Goal: Task Accomplishment & Management: Use online tool/utility

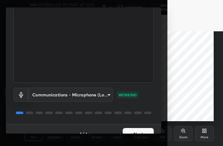
scroll to position [57, 0]
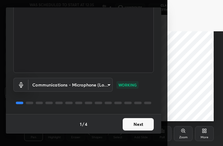
click at [138, 124] on button "Next" at bounding box center [138, 124] width 31 height 12
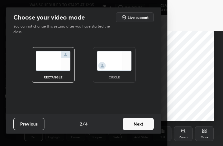
scroll to position [0, 0]
click at [116, 57] on img at bounding box center [114, 61] width 35 height 20
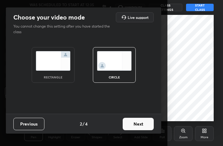
click at [136, 124] on button "Next" at bounding box center [138, 124] width 31 height 12
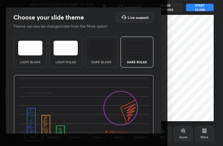
click at [133, 59] on div "Dark Ruled" at bounding box center [137, 52] width 33 height 31
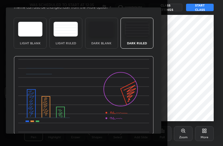
scroll to position [40, 0]
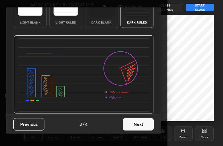
click at [141, 125] on button "Next" at bounding box center [138, 124] width 31 height 12
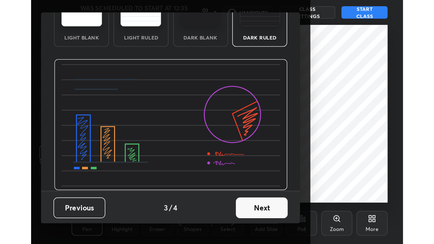
scroll to position [0, 0]
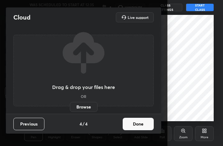
click at [137, 124] on button "Done" at bounding box center [138, 124] width 31 height 12
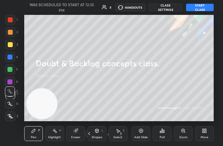
click at [207, 137] on div "More" at bounding box center [205, 137] width 8 height 3
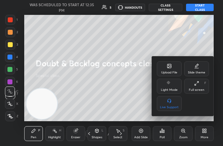
drag, startPoint x: 199, startPoint y: 86, endPoint x: 242, endPoint y: 164, distance: 88.3
click at [199, 86] on div "Full screen F" at bounding box center [196, 86] width 25 height 15
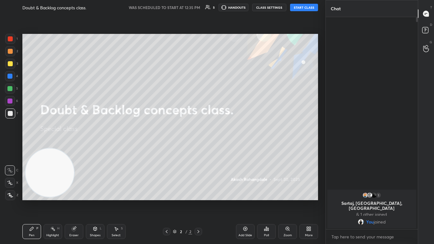
click at [223, 146] on div "More" at bounding box center [308, 231] width 19 height 15
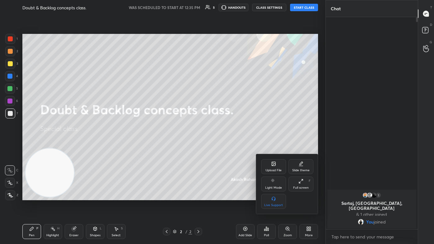
click at [223, 133] on div at bounding box center [217, 122] width 434 height 244
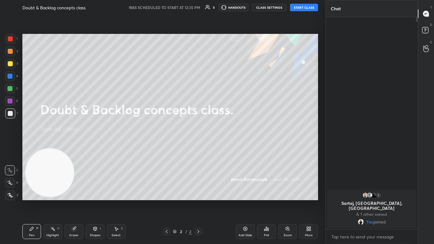
click at [223, 7] on button "START CLASS" at bounding box center [304, 7] width 28 height 7
click at [223, 146] on div "Add Slide" at bounding box center [245, 235] width 14 height 3
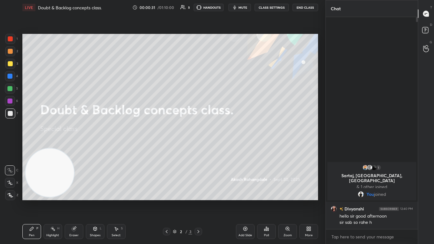
click at [223, 9] on button "mute" at bounding box center [239, 7] width 22 height 7
click at [223, 7] on span "unmute" at bounding box center [242, 7] width 13 height 4
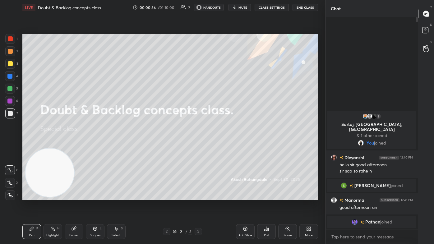
click at [223, 27] on icon at bounding box center [425, 30] width 11 height 11
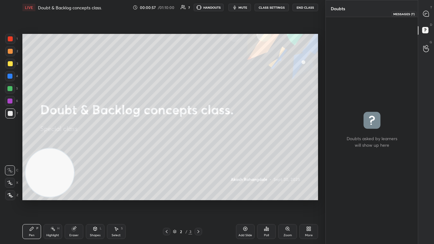
click at [223, 12] on icon at bounding box center [426, 14] width 6 height 6
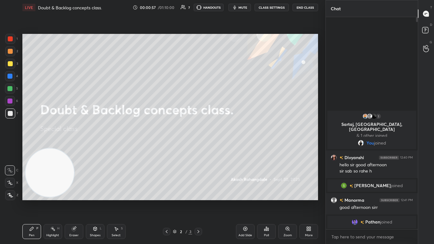
scroll to position [210, 90]
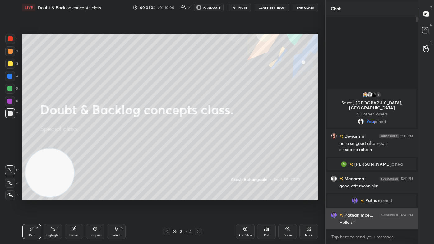
click at [223, 146] on img "grid" at bounding box center [334, 215] width 6 height 6
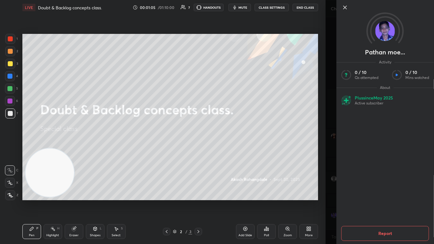
drag, startPoint x: 323, startPoint y: 205, endPoint x: 326, endPoint y: 204, distance: 3.2
click at [223, 146] on div "1 2 3 4 5 6 7 C X Z C X Z E E Erase all H H LIVE Doubt & Backlog concepts class…" at bounding box center [162, 122] width 325 height 244
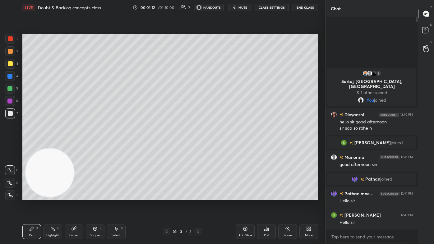
click at [13, 68] on div "3" at bounding box center [11, 64] width 13 height 10
click at [8, 146] on div at bounding box center [10, 183] width 10 height 10
click at [70, 146] on div "Eraser" at bounding box center [74, 231] width 19 height 15
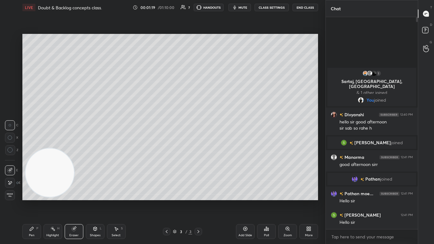
click at [12, 146] on circle at bounding box center [9, 150] width 5 height 5
click at [29, 146] on div "Pen P" at bounding box center [31, 231] width 19 height 15
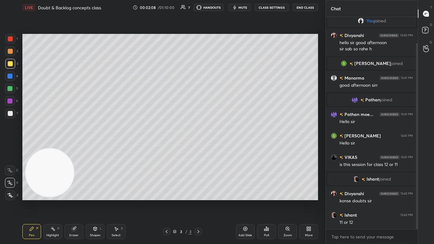
drag, startPoint x: 417, startPoint y: 170, endPoint x: 417, endPoint y: 188, distance: 17.4
click at [223, 146] on div "Chat 1 Sartaj, [PERSON_NAME], VIKAS & 1 other joined You joined [PERSON_NAME] 1…" at bounding box center [379, 122] width 108 height 244
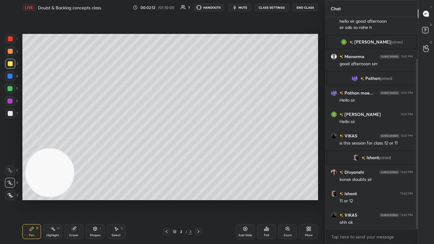
scroll to position [73, 0]
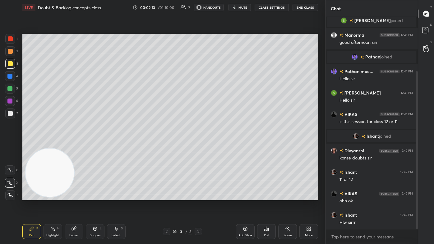
drag, startPoint x: 73, startPoint y: 234, endPoint x: 80, endPoint y: 227, distance: 9.9
click at [73, 146] on div "Eraser" at bounding box center [73, 235] width 9 height 3
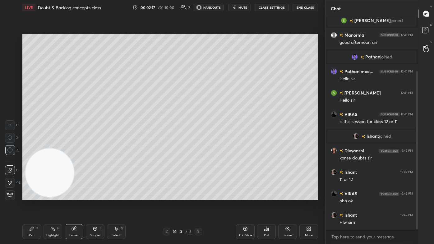
drag, startPoint x: 30, startPoint y: 232, endPoint x: 40, endPoint y: 220, distance: 15.6
click at [30, 146] on div "Pen P" at bounding box center [31, 231] width 19 height 15
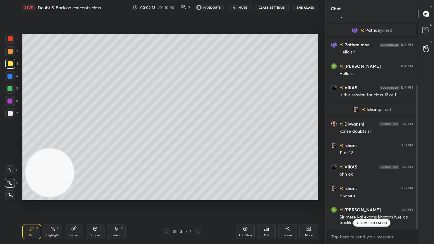
scroll to position [121, 0]
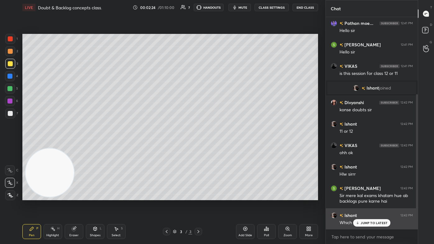
click at [223, 146] on p "JUMP TO LATEST" at bounding box center [374, 223] width 27 height 4
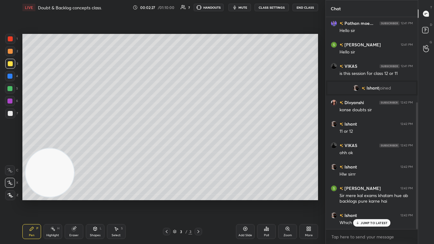
scroll to position [142, 0]
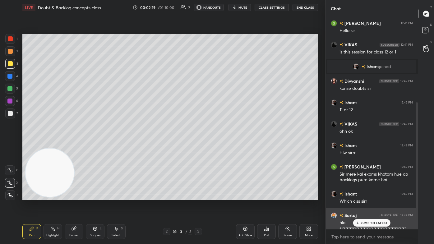
click at [223, 146] on p "JUMP TO LATEST" at bounding box center [374, 223] width 27 height 4
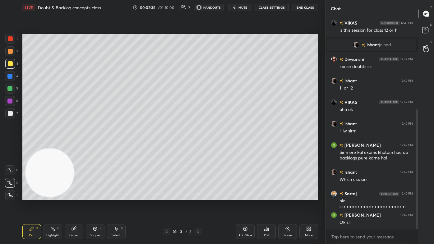
click at [11, 114] on div at bounding box center [10, 113] width 5 height 5
drag, startPoint x: 75, startPoint y: 238, endPoint x: 77, endPoint y: 233, distance: 5.6
click at [75, 146] on div "Eraser" at bounding box center [74, 231] width 19 height 15
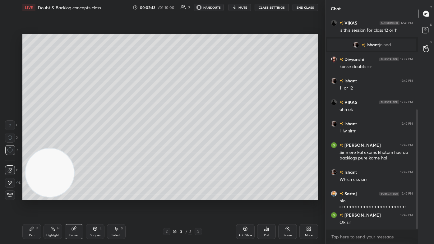
click at [34, 146] on div "Pen P" at bounding box center [31, 231] width 19 height 15
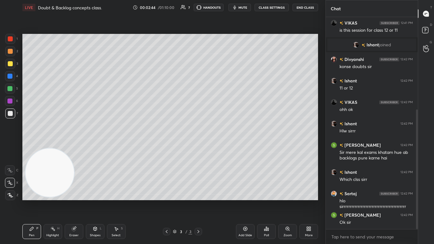
click at [11, 117] on div at bounding box center [10, 113] width 10 height 10
click at [223, 146] on div "Add Slide" at bounding box center [245, 231] width 19 height 15
click at [13, 62] on div at bounding box center [10, 64] width 10 height 10
click at [10, 111] on div at bounding box center [10, 113] width 10 height 10
click at [8, 146] on icon at bounding box center [10, 183] width 6 height 4
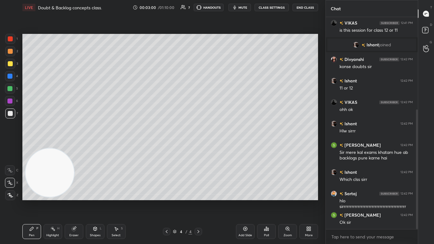
click at [79, 146] on div "Eraser" at bounding box center [74, 231] width 19 height 15
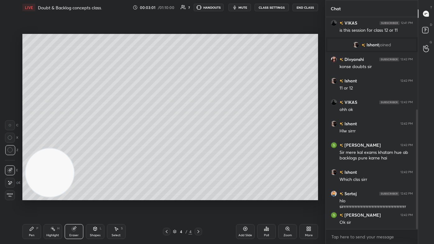
drag, startPoint x: 28, startPoint y: 233, endPoint x: 31, endPoint y: 229, distance: 5.1
click at [28, 146] on div "Pen P" at bounding box center [31, 231] width 19 height 15
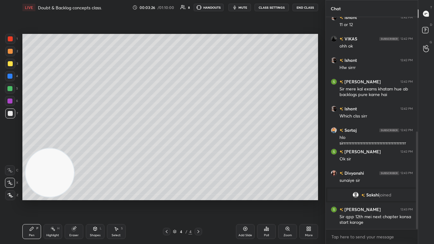
scroll to position [249, 0]
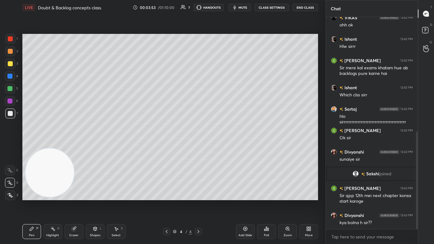
click at [10, 111] on div at bounding box center [10, 113] width 10 height 10
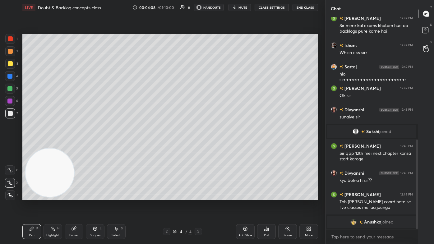
scroll to position [290, 0]
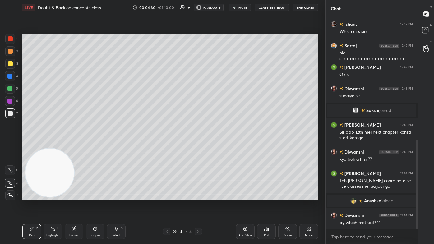
click at [73, 146] on div "Eraser" at bounding box center [74, 231] width 19 height 15
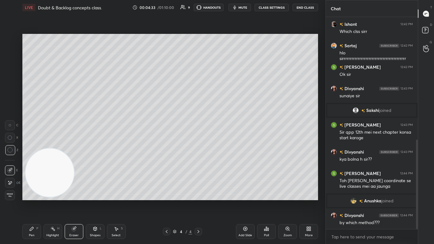
click at [36, 146] on div "Pen P" at bounding box center [31, 231] width 19 height 15
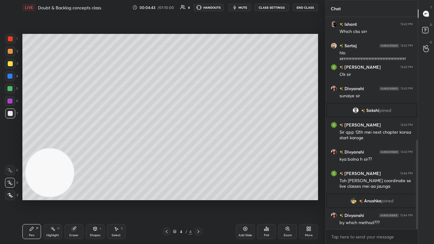
click at [10, 52] on div at bounding box center [10, 51] width 5 height 5
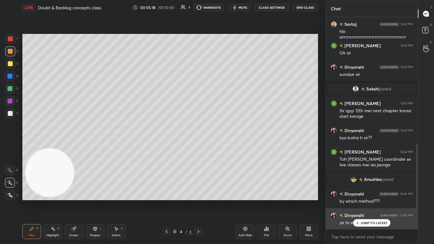
click at [223, 146] on div "JUMP TO LATEST" at bounding box center [371, 222] width 37 height 7
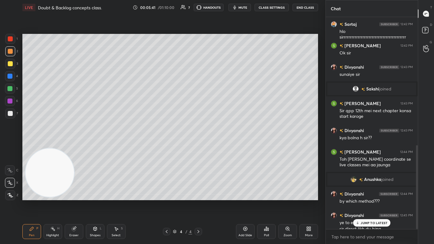
scroll to position [323, 0]
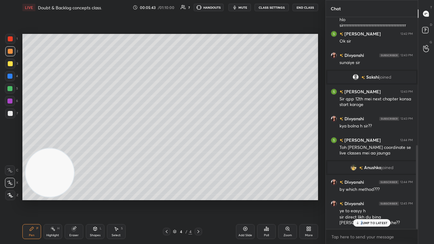
click at [223, 146] on p "JUMP TO LATEST" at bounding box center [374, 223] width 27 height 4
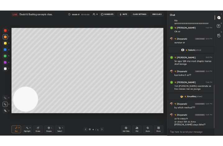
scroll to position [338, 0]
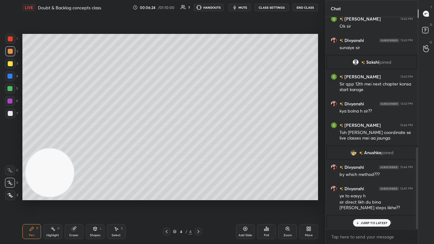
click at [223, 146] on p "JUMP TO LATEST" at bounding box center [374, 223] width 27 height 4
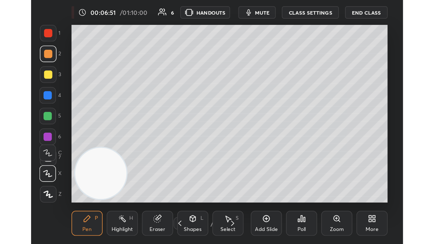
scroll to position [107, 198]
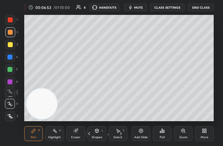
click at [207, 139] on div "More" at bounding box center [205, 137] width 8 height 3
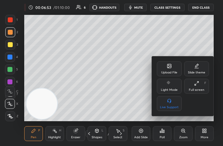
click at [196, 87] on div "Full screen F" at bounding box center [196, 86] width 25 height 15
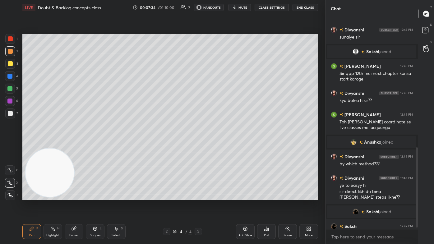
scroll to position [349, 0]
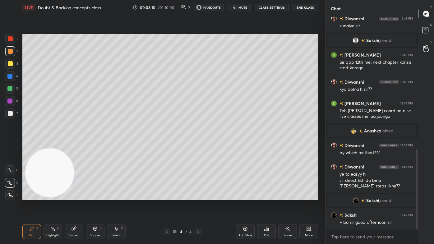
click at [10, 64] on div at bounding box center [10, 63] width 5 height 5
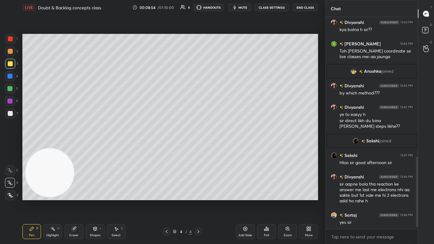
scroll to position [430, 0]
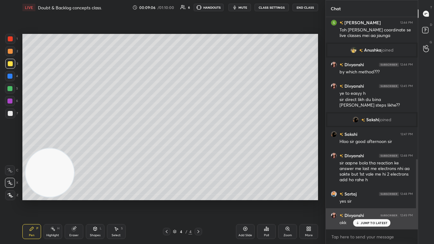
click at [223, 146] on p "JUMP TO LATEST" at bounding box center [374, 223] width 27 height 4
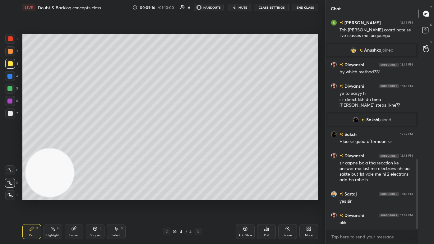
scroll to position [445, 0]
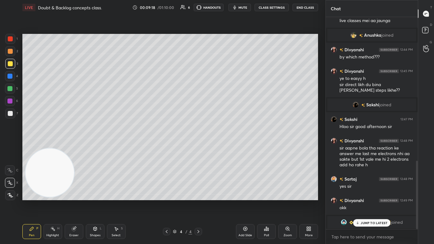
click at [223, 146] on div "JUMP TO LATEST" at bounding box center [371, 222] width 37 height 7
click at [116, 146] on icon at bounding box center [116, 229] width 3 height 4
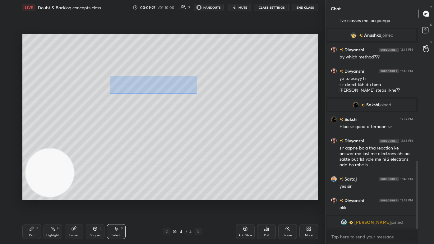
drag, startPoint x: 109, startPoint y: 77, endPoint x: 197, endPoint y: 94, distance: 89.2
click at [197, 94] on div "0 ° Undo Copy Duplicate Duplicate to new slide Delete" at bounding box center [170, 117] width 296 height 166
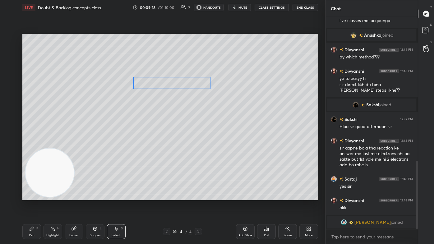
drag, startPoint x: 182, startPoint y: 87, endPoint x: 202, endPoint y: 85, distance: 19.6
click at [202, 85] on div "0 ° Undo Copy Duplicate Duplicate to new slide Delete" at bounding box center [170, 117] width 296 height 166
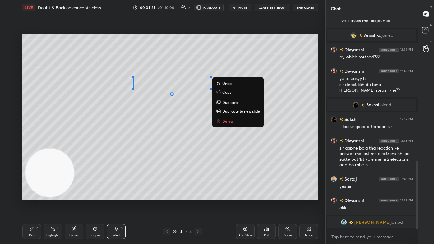
click at [30, 146] on div "Pen" at bounding box center [32, 235] width 6 height 3
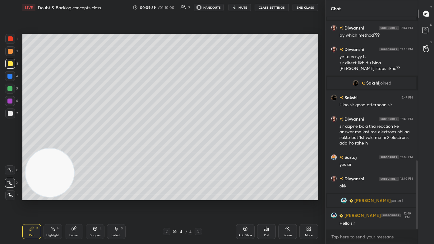
scroll to position [444, 0]
click at [116, 146] on div "Select S" at bounding box center [116, 231] width 19 height 15
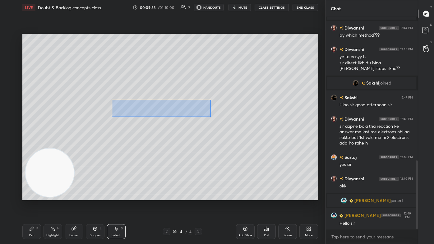
drag, startPoint x: 112, startPoint y: 99, endPoint x: 199, endPoint y: 110, distance: 87.7
click at [210, 117] on div "0 ° Undo Copy Duplicate Duplicate to new slide Delete" at bounding box center [170, 117] width 296 height 166
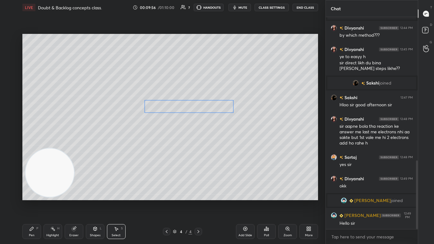
drag, startPoint x: 196, startPoint y: 107, endPoint x: 225, endPoint y: 106, distance: 28.3
click at [223, 106] on div "0 ° Undo Copy Duplicate Duplicate to new slide Delete" at bounding box center [170, 117] width 296 height 166
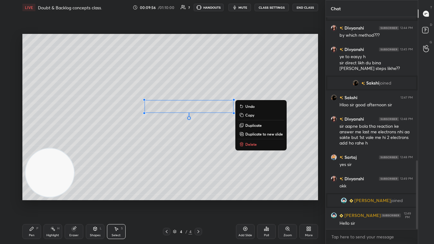
click at [205, 146] on div "0 ° Undo Copy Duplicate Duplicate to new slide Delete" at bounding box center [170, 117] width 296 height 166
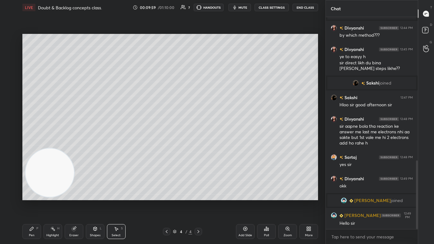
click at [28, 146] on div "Pen P" at bounding box center [31, 231] width 19 height 15
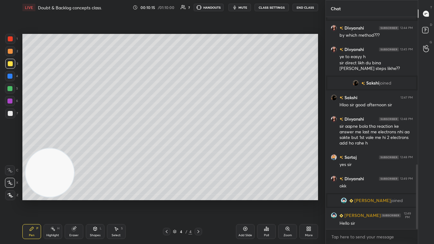
scroll to position [482, 0]
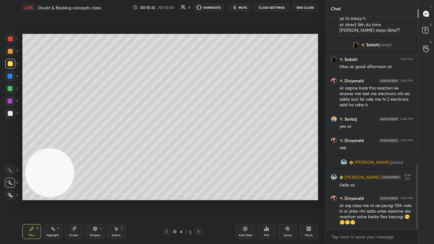
click at [73, 146] on div "Eraser" at bounding box center [73, 235] width 9 height 3
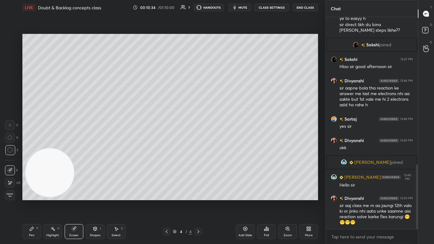
drag, startPoint x: 30, startPoint y: 228, endPoint x: 36, endPoint y: 221, distance: 9.0
click at [31, 146] on icon at bounding box center [31, 228] width 5 height 5
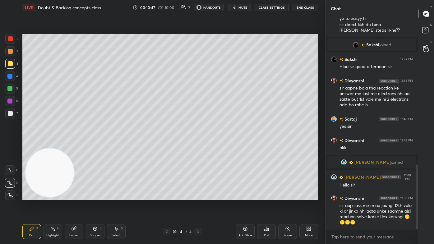
click at [223, 146] on icon at bounding box center [245, 228] width 5 height 5
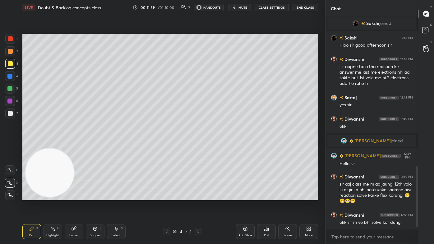
scroll to position [525, 0]
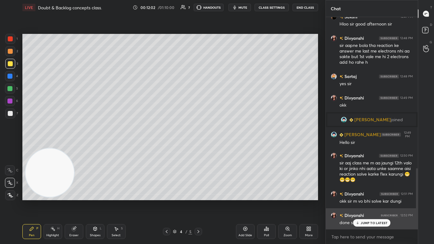
drag, startPoint x: 370, startPoint y: 225, endPoint x: 366, endPoint y: 227, distance: 3.6
click at [223, 146] on div "JUMP TO LATEST" at bounding box center [371, 222] width 37 height 7
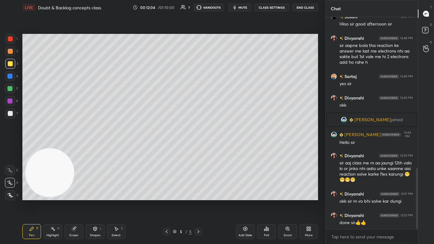
click at [10, 63] on div at bounding box center [10, 63] width 5 height 5
click at [9, 116] on div at bounding box center [10, 113] width 10 height 10
click at [6, 146] on div at bounding box center [10, 183] width 10 height 10
drag, startPoint x: 73, startPoint y: 235, endPoint x: 84, endPoint y: 202, distance: 35.4
click at [73, 146] on div "Eraser" at bounding box center [73, 235] width 9 height 3
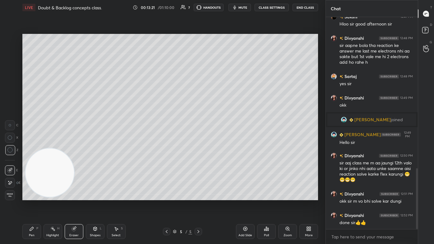
click at [27, 146] on div "Pen P" at bounding box center [31, 231] width 19 height 15
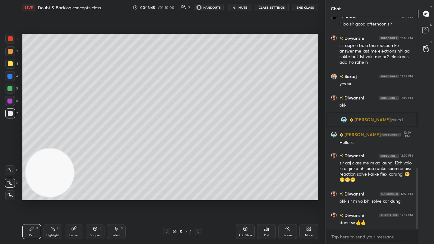
scroll to position [546, 0]
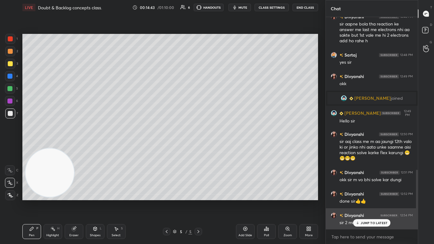
drag, startPoint x: 366, startPoint y: 223, endPoint x: 362, endPoint y: 227, distance: 5.1
click at [223, 146] on p "JUMP TO LATEST" at bounding box center [374, 223] width 27 height 4
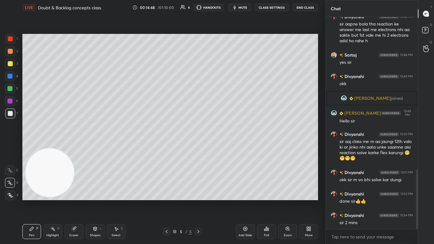
click at [223, 8] on span "mute" at bounding box center [242, 7] width 9 height 4
click at [223, 7] on span "unmute" at bounding box center [242, 7] width 13 height 4
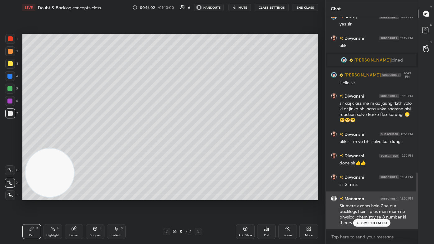
click at [223, 146] on p "JUMP TO LATEST" at bounding box center [374, 223] width 27 height 4
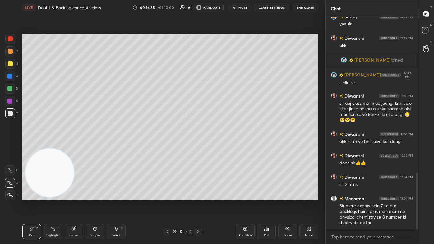
click at [8, 62] on div at bounding box center [10, 63] width 5 height 5
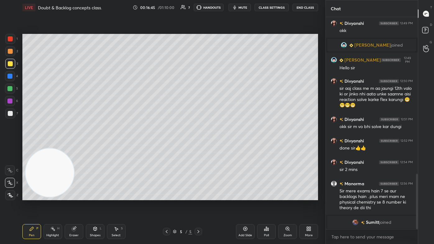
click at [72, 146] on div "Eraser" at bounding box center [74, 231] width 19 height 15
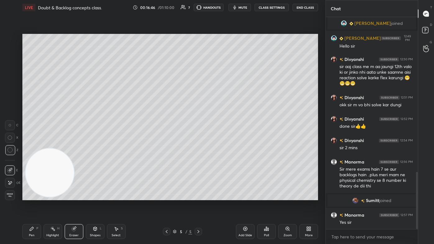
scroll to position [574, 0]
drag, startPoint x: 27, startPoint y: 228, endPoint x: 31, endPoint y: 225, distance: 5.1
click at [26, 146] on div "Pen P" at bounding box center [31, 231] width 19 height 15
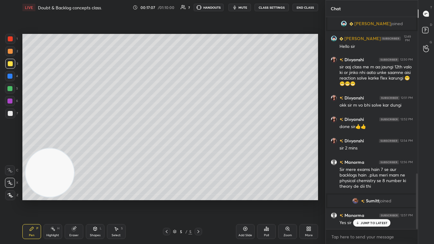
scroll to position [596, 0]
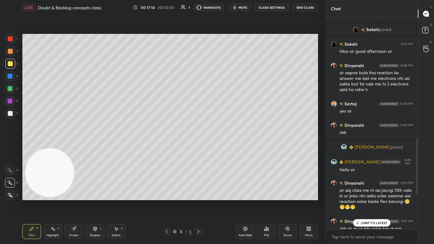
drag, startPoint x: 416, startPoint y: 186, endPoint x: 410, endPoint y: 153, distance: 33.4
click at [223, 146] on div "Ishant 12:42 PM Which clss [PERSON_NAME] 12:42 PM hlo sirrrrrrrrrrrrrrrrrrrrrrr…" at bounding box center [372, 123] width 92 height 212
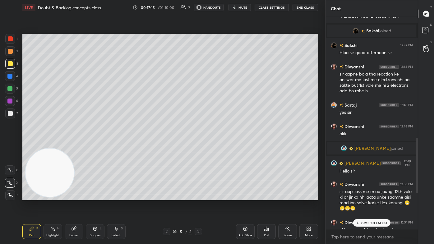
click at [223, 146] on div "JUMP TO LATEST" at bounding box center [371, 222] width 37 height 7
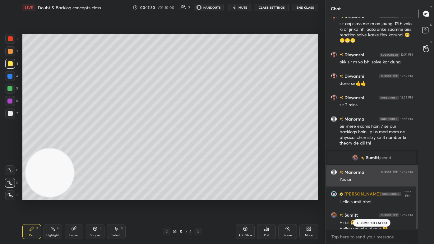
scroll to position [646, 0]
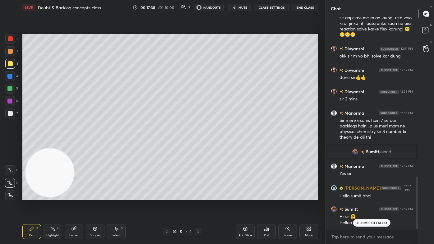
click at [10, 91] on div at bounding box center [10, 89] width 10 height 10
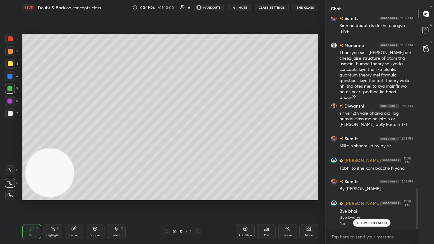
scroll to position [920, 0]
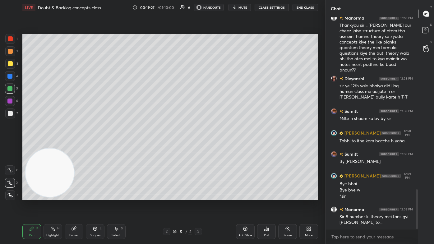
drag, startPoint x: 71, startPoint y: 234, endPoint x: 76, endPoint y: 220, distance: 14.5
click at [71, 146] on div "Eraser" at bounding box center [73, 235] width 9 height 3
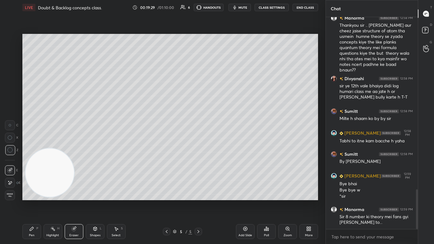
scroll to position [926, 0]
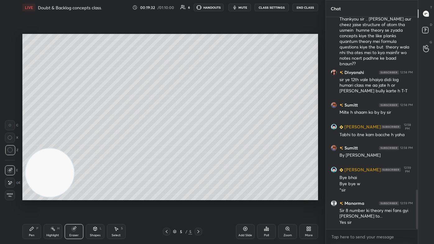
drag, startPoint x: 28, startPoint y: 234, endPoint x: 33, endPoint y: 229, distance: 7.0
click at [28, 146] on div "Pen P" at bounding box center [31, 231] width 19 height 15
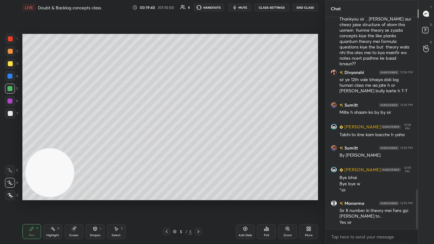
drag, startPoint x: 10, startPoint y: 39, endPoint x: 9, endPoint y: 45, distance: 5.7
click at [10, 39] on div at bounding box center [10, 38] width 5 height 5
click at [10, 146] on div at bounding box center [10, 195] width 10 height 10
click at [11, 61] on div at bounding box center [10, 63] width 5 height 5
click at [11, 146] on icon at bounding box center [10, 183] width 6 height 4
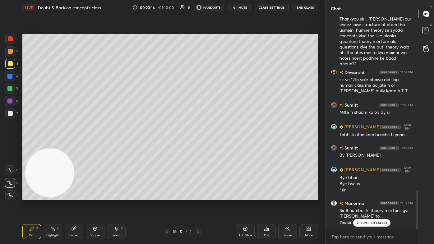
scroll to position [953, 0]
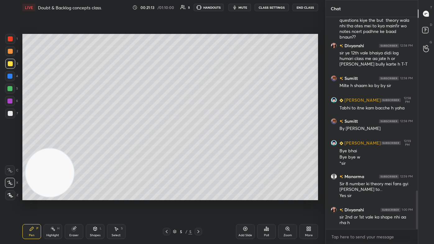
click at [8, 90] on div at bounding box center [9, 88] width 5 height 5
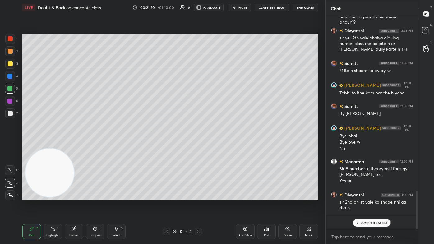
click at [223, 146] on p "JUMP TO LATEST" at bounding box center [374, 223] width 27 height 4
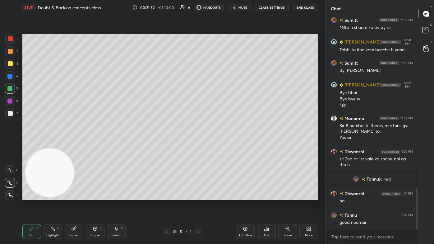
scroll to position [874, 0]
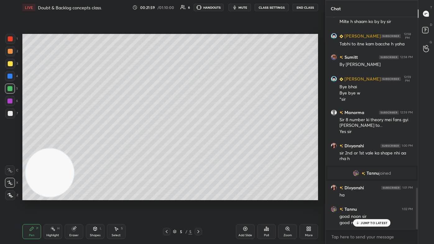
click at [223, 146] on div "JUMP TO LATEST" at bounding box center [371, 222] width 37 height 7
click at [9, 40] on div at bounding box center [10, 38] width 5 height 5
click at [74, 146] on icon at bounding box center [74, 229] width 4 height 4
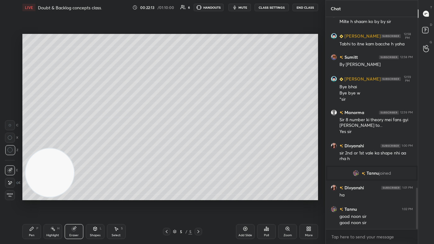
click at [30, 146] on div "Pen" at bounding box center [32, 235] width 6 height 3
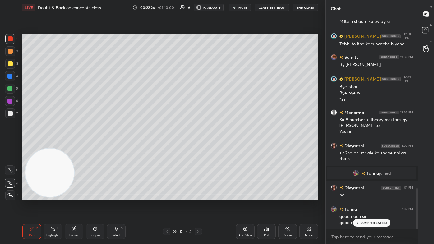
scroll to position [889, 0]
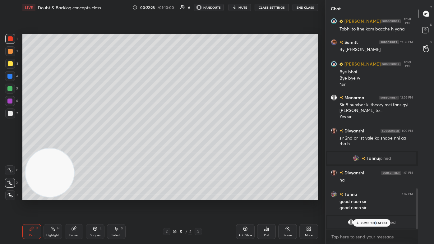
click at [223, 146] on p "JUMP TO LATEST" at bounding box center [374, 223] width 27 height 4
drag, startPoint x: 11, startPoint y: 112, endPoint x: 14, endPoint y: 109, distance: 4.2
click at [11, 111] on div at bounding box center [10, 113] width 5 height 5
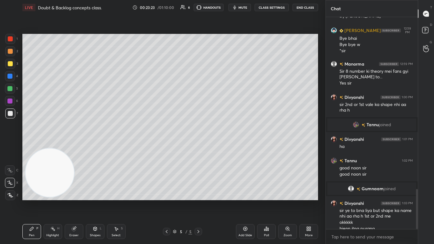
scroll to position [911, 0]
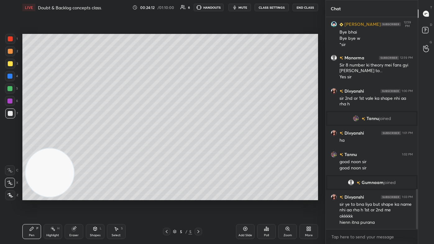
click at [223, 146] on div "Add Slide" at bounding box center [245, 231] width 19 height 15
click at [12, 65] on div at bounding box center [10, 64] width 10 height 10
click at [10, 146] on icon at bounding box center [10, 183] width 6 height 4
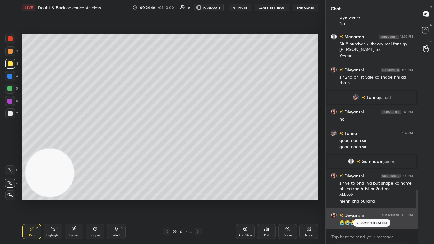
click at [223, 146] on p "JUMP TO LATEST" at bounding box center [374, 223] width 27 height 4
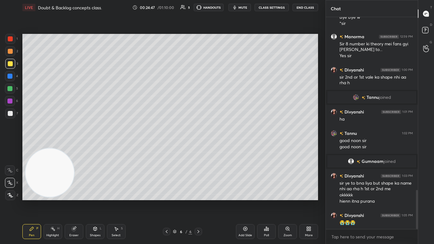
click at [77, 146] on div "Eraser" at bounding box center [73, 235] width 9 height 3
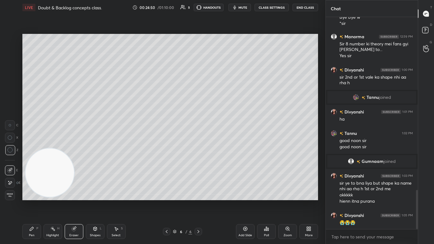
click at [30, 146] on icon at bounding box center [32, 229] width 4 height 4
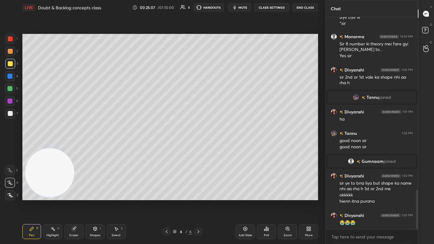
click at [114, 146] on icon at bounding box center [116, 228] width 5 height 5
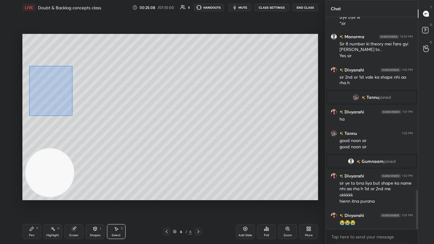
drag, startPoint x: 30, startPoint y: 66, endPoint x: 56, endPoint y: 103, distance: 45.4
click at [73, 115] on div "0 ° Undo Copy Duplicate Duplicate to new slide Delete" at bounding box center [170, 117] width 296 height 166
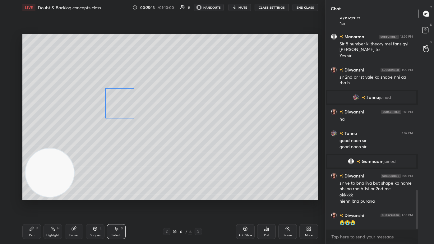
drag, startPoint x: 67, startPoint y: 102, endPoint x: 120, endPoint y: 107, distance: 53.4
click at [120, 107] on div "0 ° Undo Copy Duplicate Duplicate to new slide Delete" at bounding box center [170, 117] width 296 height 166
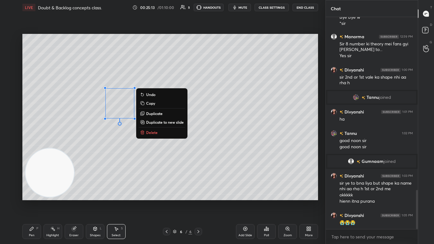
click at [112, 146] on div "0 ° Undo Copy Duplicate Duplicate to new slide Delete" at bounding box center [170, 117] width 296 height 166
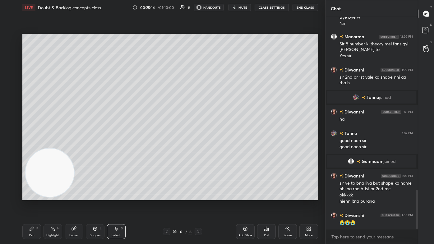
click at [30, 146] on div "Pen" at bounding box center [32, 235] width 6 height 3
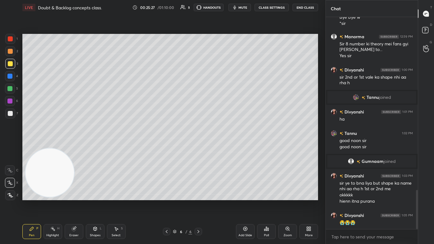
click at [117, 146] on div "Select S" at bounding box center [116, 231] width 19 height 15
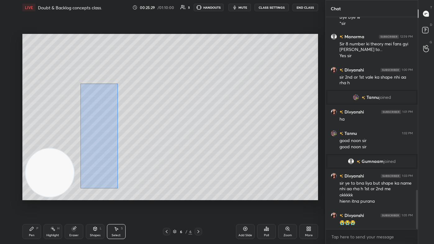
drag, startPoint x: 84, startPoint y: 109, endPoint x: 117, endPoint y: 188, distance: 85.6
click at [117, 146] on div "0 ° Undo Copy Duplicate Duplicate to new slide Delete" at bounding box center [170, 117] width 296 height 166
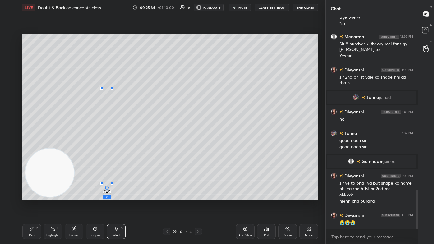
drag, startPoint x: 108, startPoint y: 189, endPoint x: 117, endPoint y: 179, distance: 13.9
click at [117, 146] on div "7 ° Undo Copy Duplicate Duplicate to new slide Delete" at bounding box center [170, 117] width 296 height 166
click at [109, 146] on div "0 ° Undo Copy Duplicate Duplicate to new slide Delete" at bounding box center [170, 117] width 296 height 166
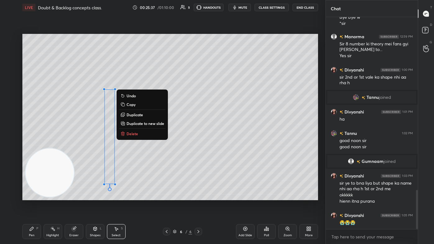
click at [223, 146] on div "0 ° Undo Copy Duplicate Duplicate to new slide Delete" at bounding box center [170, 117] width 296 height 166
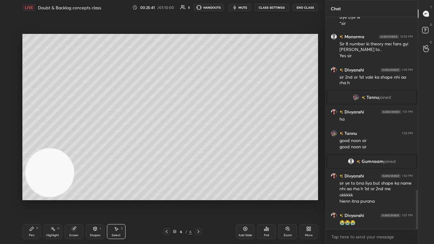
click at [223, 6] on button "mute" at bounding box center [239, 7] width 22 height 7
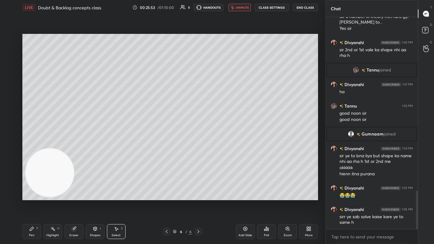
click at [223, 4] on button "unmute" at bounding box center [239, 7] width 22 height 7
click at [32, 146] on div "Pen P" at bounding box center [31, 231] width 19 height 15
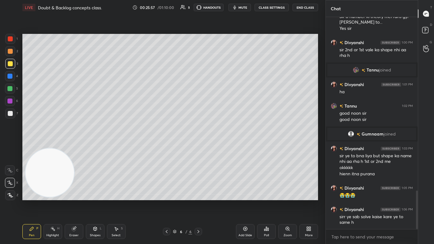
click at [115, 146] on icon at bounding box center [116, 228] width 5 height 5
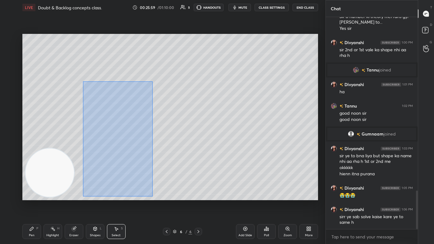
drag, startPoint x: 83, startPoint y: 81, endPoint x: 152, endPoint y: 195, distance: 132.9
click at [153, 146] on div "0 ° Undo Copy Duplicate Duplicate to new slide Delete" at bounding box center [170, 117] width 296 height 166
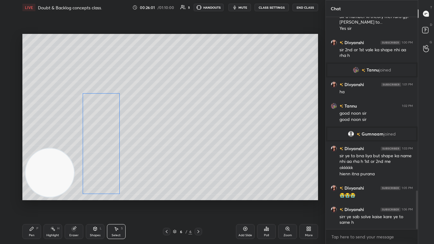
drag, startPoint x: 124, startPoint y: 161, endPoint x: 101, endPoint y: 165, distance: 23.9
click at [102, 146] on div "0 ° Undo Copy Duplicate Duplicate to new slide Delete" at bounding box center [170, 117] width 296 height 166
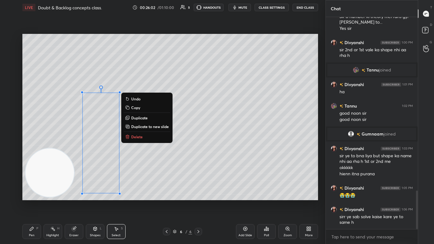
click at [33, 146] on icon at bounding box center [31, 228] width 5 height 5
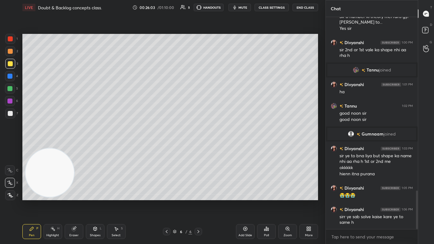
click at [9, 115] on div at bounding box center [10, 113] width 5 height 5
click at [7, 146] on icon at bounding box center [10, 183] width 6 height 4
click at [96, 146] on div "Shapes" at bounding box center [95, 235] width 11 height 3
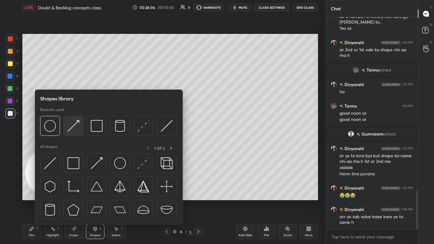
click at [72, 126] on img at bounding box center [73, 126] width 12 height 12
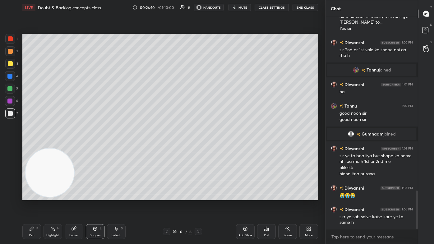
click at [30, 146] on div "Pen P" at bounding box center [31, 231] width 19 height 15
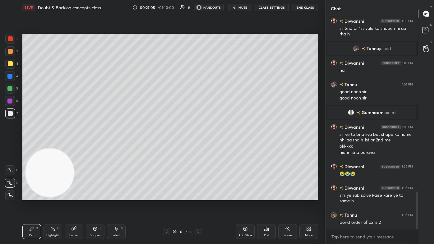
click at [116, 146] on div "Select S" at bounding box center [116, 231] width 19 height 15
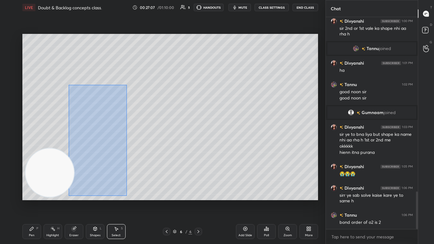
drag, startPoint x: 69, startPoint y: 84, endPoint x: 127, endPoint y: 195, distance: 125.0
click at [127, 146] on div "0 ° Undo Copy Duplicate Duplicate to new slide Delete" at bounding box center [170, 117] width 296 height 166
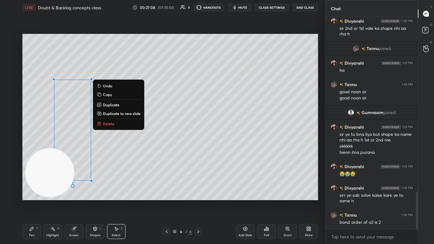
drag, startPoint x: 103, startPoint y: 168, endPoint x: 52, endPoint y: 150, distance: 54.3
click at [52, 146] on div "0 ° Undo Copy Duplicate Duplicate to new slide Delete Setting up your live clas…" at bounding box center [170, 117] width 296 height 166
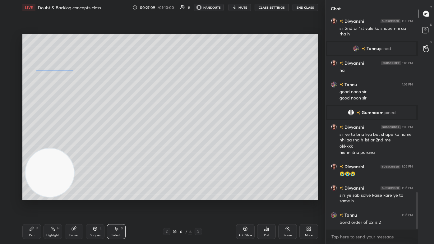
scroll to position [1008, 0]
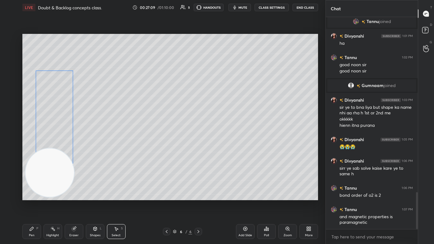
drag, startPoint x: 64, startPoint y: 135, endPoint x: 51, endPoint y: 120, distance: 19.2
click at [51, 121] on div "0 ° Undo Copy Duplicate Duplicate to new slide Delete" at bounding box center [170, 117] width 296 height 166
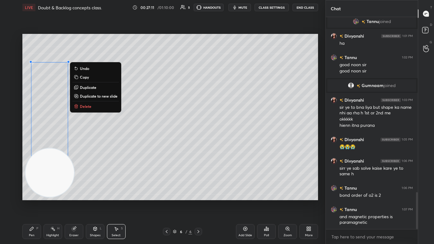
click at [104, 146] on div "0 ° Undo Copy Duplicate Duplicate to new slide Delete" at bounding box center [170, 117] width 296 height 166
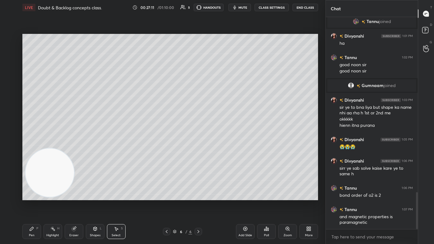
click at [28, 146] on div "Pen P" at bounding box center [31, 231] width 19 height 15
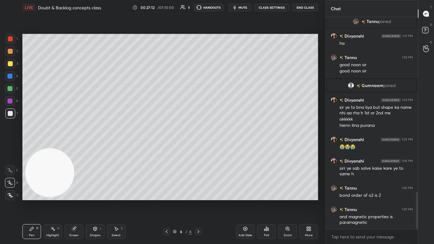
click at [10, 89] on div at bounding box center [9, 88] width 5 height 5
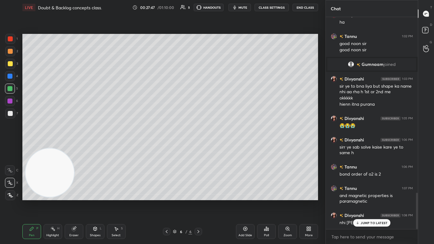
drag, startPoint x: 73, startPoint y: 235, endPoint x: 83, endPoint y: 222, distance: 16.7
click at [75, 146] on div "Eraser" at bounding box center [73, 235] width 9 height 3
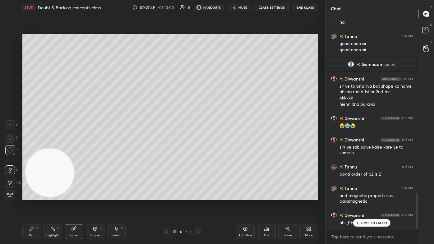
click at [32, 146] on div "Pen" at bounding box center [32, 235] width 6 height 3
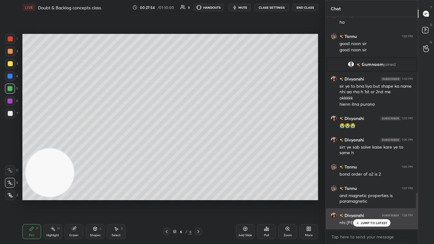
click at [223, 146] on p "JUMP TO LATEST" at bounding box center [374, 223] width 27 height 4
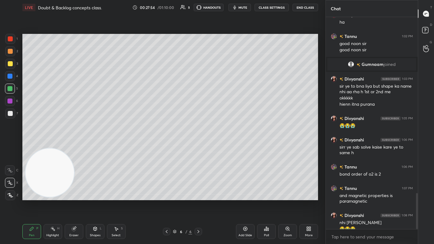
scroll to position [1036, 0]
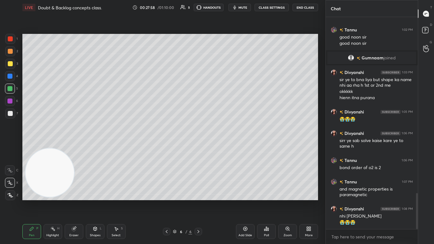
click at [70, 146] on div "Eraser" at bounding box center [73, 235] width 9 height 3
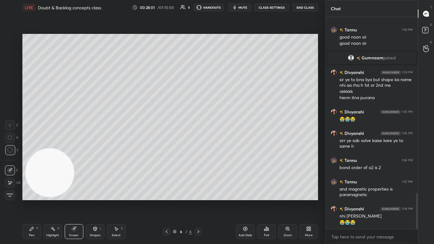
drag, startPoint x: 31, startPoint y: 236, endPoint x: 34, endPoint y: 233, distance: 3.7
click at [30, 146] on div "Pen" at bounding box center [32, 235] width 6 height 3
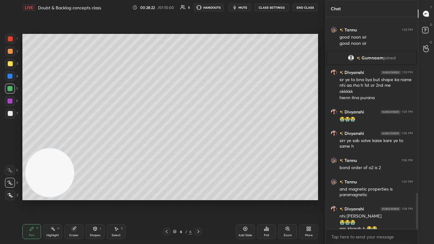
scroll to position [1042, 0]
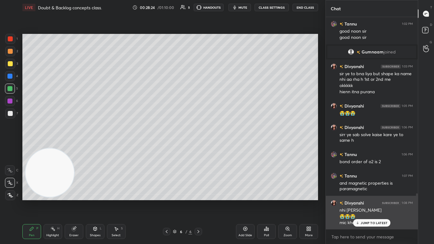
click at [223, 146] on div "[PERSON_NAME] 1:08 PM nhi samajh aya 😭😭😭 mic kharab h 😭😭" at bounding box center [372, 213] width 92 height 34
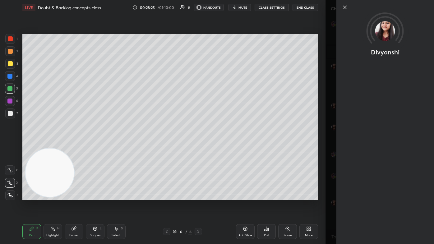
drag, startPoint x: 319, startPoint y: 219, endPoint x: 333, endPoint y: 219, distance: 14.0
click at [223, 146] on div "Setting up your live class Poll for secs No correct answer Start poll" at bounding box center [170, 117] width 301 height 204
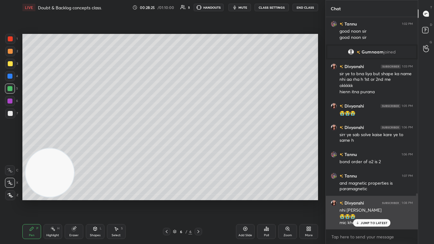
click at [223, 146] on p "JUMP TO LATEST" at bounding box center [374, 223] width 27 height 4
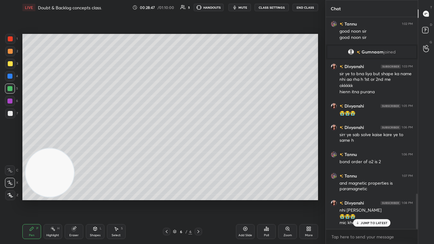
scroll to position [1063, 0]
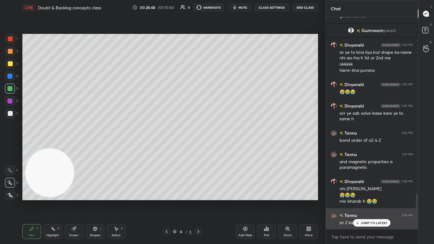
drag, startPoint x: 365, startPoint y: 225, endPoint x: 361, endPoint y: 223, distance: 5.6
click at [223, 146] on div "JUMP TO LATEST" at bounding box center [371, 222] width 37 height 7
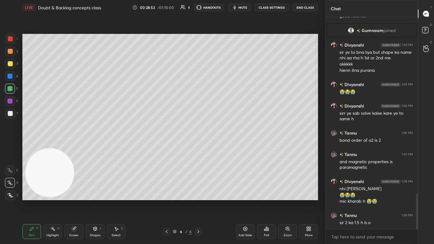
drag, startPoint x: 76, startPoint y: 235, endPoint x: 106, endPoint y: 213, distance: 37.2
click at [75, 146] on div "Eraser" at bounding box center [73, 235] width 9 height 3
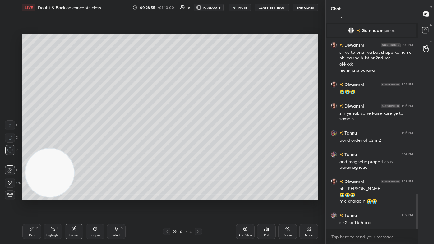
click at [28, 146] on div "Pen P" at bounding box center [31, 231] width 19 height 15
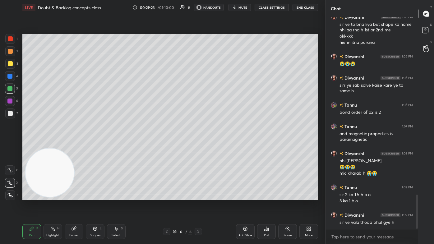
scroll to position [1118, 0]
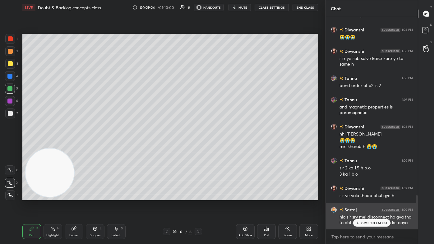
click at [223, 146] on p "JUMP TO LATEST" at bounding box center [374, 223] width 27 height 4
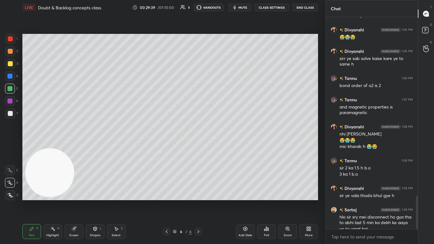
scroll to position [1124, 0]
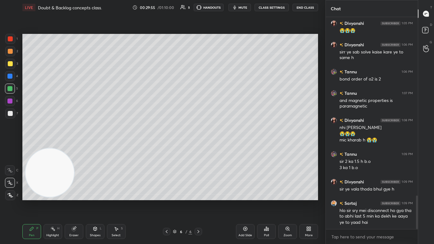
click at [10, 39] on div at bounding box center [10, 38] width 5 height 5
click at [11, 146] on icon at bounding box center [10, 195] width 6 height 4
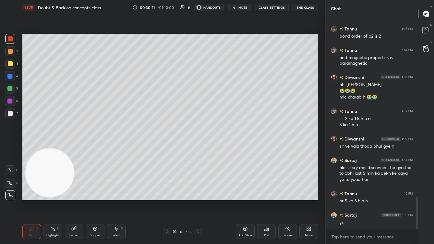
scroll to position [1188, 0]
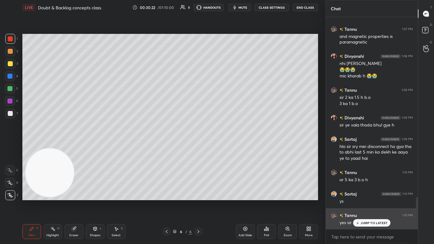
click at [223, 146] on p "JUMP TO LATEST" at bounding box center [374, 223] width 27 height 4
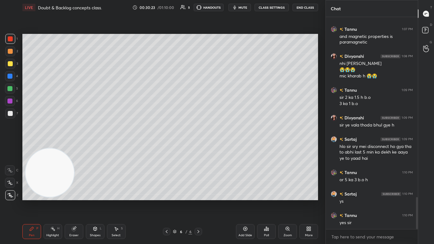
click at [76, 146] on div "Eraser" at bounding box center [73, 235] width 9 height 3
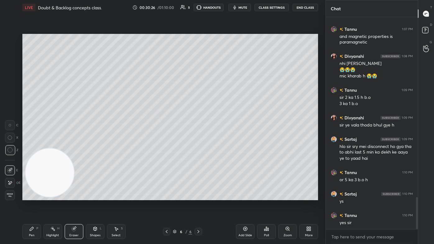
click at [34, 146] on div "Pen P" at bounding box center [31, 231] width 19 height 15
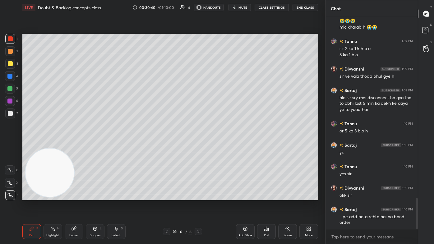
scroll to position [1259, 0]
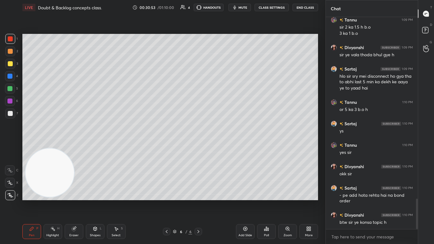
click at [74, 146] on div "Eraser" at bounding box center [74, 231] width 19 height 15
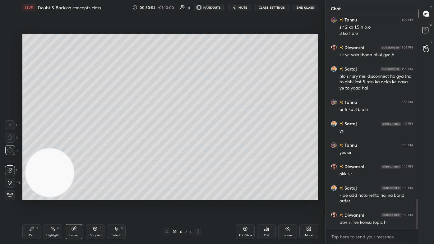
scroll to position [1280, 0]
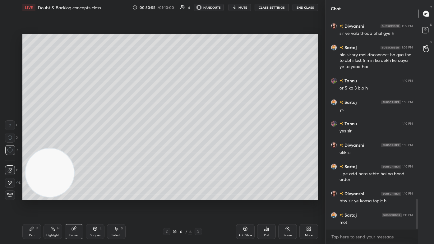
click at [30, 146] on div "Pen P" at bounding box center [31, 231] width 19 height 15
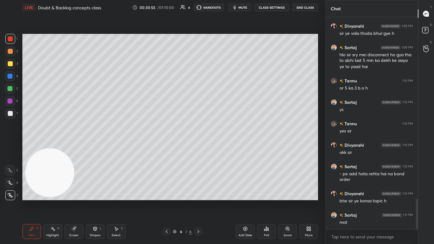
scroll to position [1286, 0]
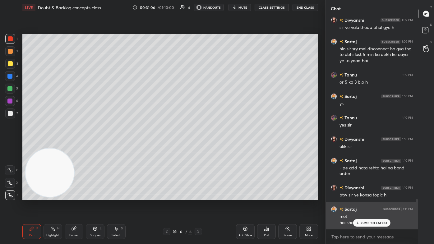
click at [223, 146] on p "JUMP TO LATEST" at bounding box center [374, 223] width 27 height 4
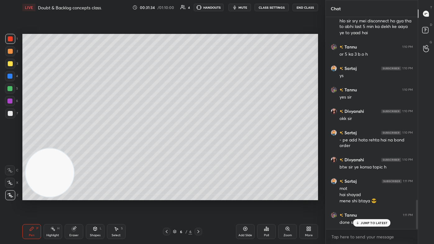
scroll to position [1335, 0]
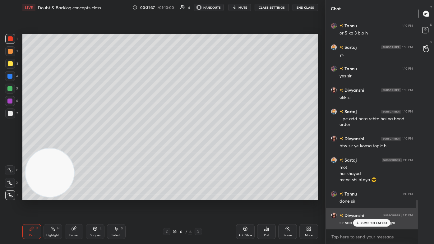
drag, startPoint x: 369, startPoint y: 221, endPoint x: 370, endPoint y: 224, distance: 3.2
click at [223, 146] on p "JUMP TO LATEST" at bounding box center [374, 223] width 27 height 4
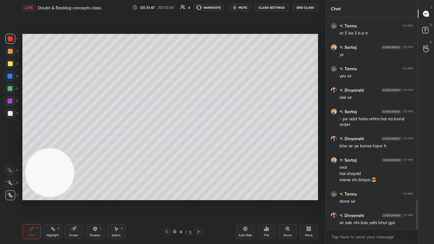
scroll to position [1357, 0]
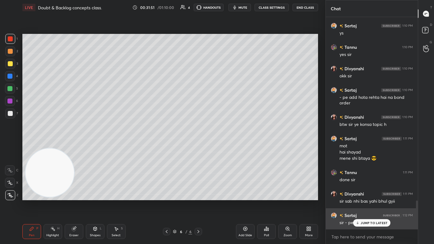
click at [223, 146] on div "JUMP TO LATEST" at bounding box center [371, 222] width 37 height 7
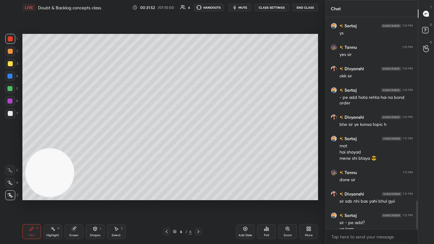
scroll to position [1363, 0]
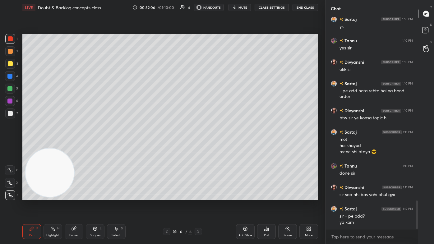
click at [223, 9] on span "mute" at bounding box center [242, 7] width 9 height 4
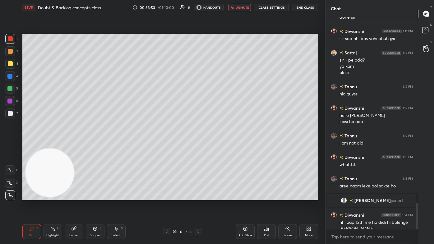
scroll to position [1525, 0]
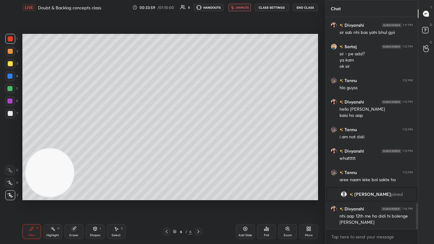
click at [223, 7] on span "unmute" at bounding box center [242, 7] width 13 height 4
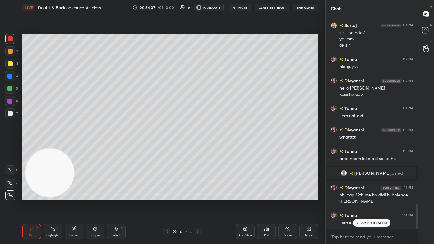
click at [223, 146] on div "[PERSON_NAME] 1:09 PM sir ye vala thoda bhul gye h Sartaj 1:09 PM hlo sir sry m…" at bounding box center [372, 123] width 92 height 212
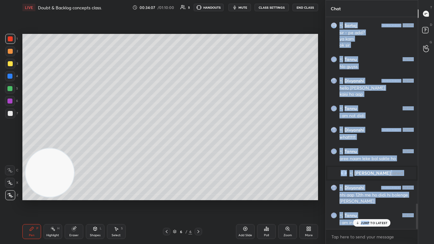
scroll to position [1547, 0]
click at [223, 31] on rect at bounding box center [425, 30] width 6 height 6
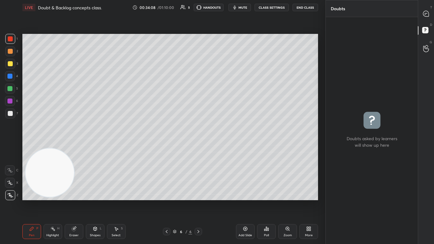
click at [223, 16] on icon at bounding box center [426, 14] width 6 height 6
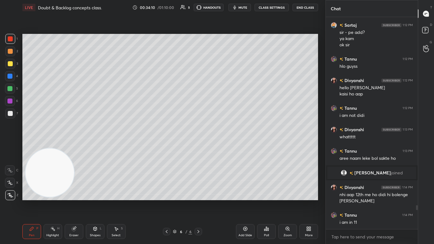
scroll to position [1698, 0]
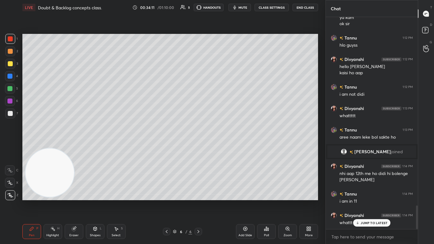
click at [223, 146] on div "JUMP TO LATEST" at bounding box center [371, 222] width 37 height 7
click at [223, 146] on div "Add Slide" at bounding box center [245, 231] width 19 height 15
click at [11, 63] on div at bounding box center [10, 63] width 5 height 5
click at [11, 146] on icon at bounding box center [9, 183] width 5 height 4
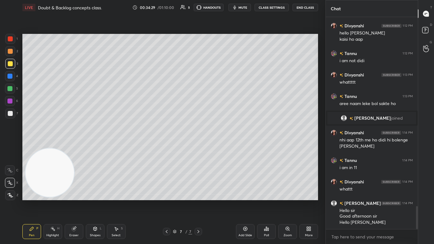
scroll to position [1758, 0]
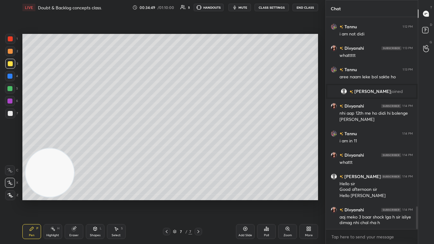
click at [9, 76] on div at bounding box center [9, 76] width 5 height 5
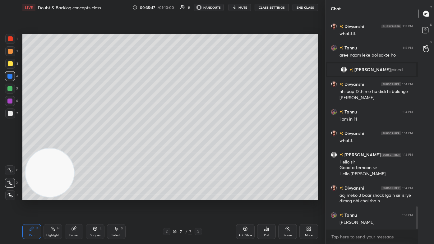
scroll to position [1818, 0]
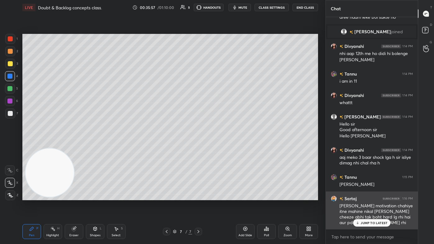
click at [223, 146] on p "JUMP TO LATEST" at bounding box center [374, 223] width 27 height 4
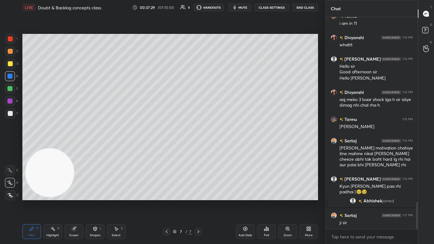
scroll to position [1440, 0]
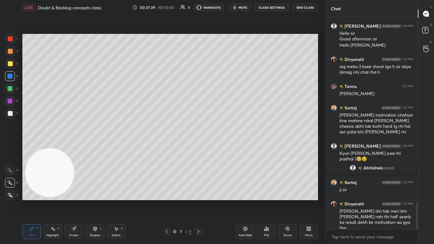
drag, startPoint x: 72, startPoint y: 229, endPoint x: 78, endPoint y: 225, distance: 7.2
click at [72, 146] on icon at bounding box center [74, 229] width 4 height 4
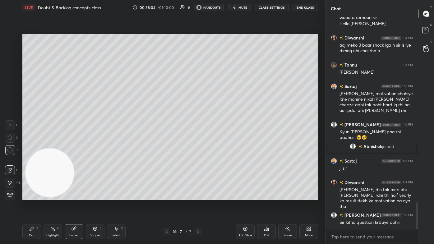
scroll to position [1483, 0]
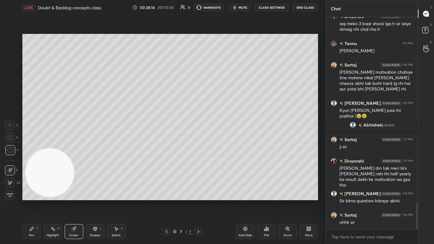
drag, startPoint x: 115, startPoint y: 236, endPoint x: 120, endPoint y: 231, distance: 7.0
click at [114, 146] on div "Select" at bounding box center [116, 235] width 9 height 3
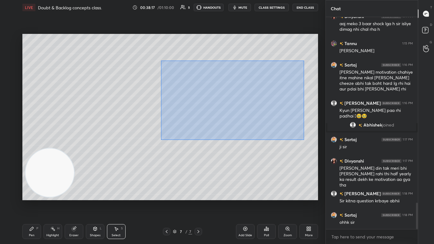
drag, startPoint x: 161, startPoint y: 65, endPoint x: 304, endPoint y: 138, distance: 161.1
click at [223, 139] on div "0 ° Undo Copy Duplicate Duplicate to new slide Delete" at bounding box center [170, 117] width 296 height 166
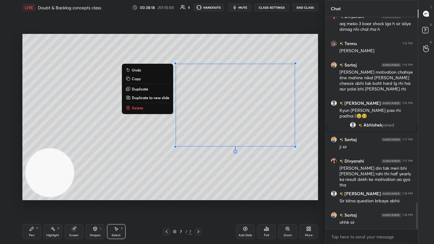
click at [140, 106] on button "Delete" at bounding box center [147, 107] width 46 height 7
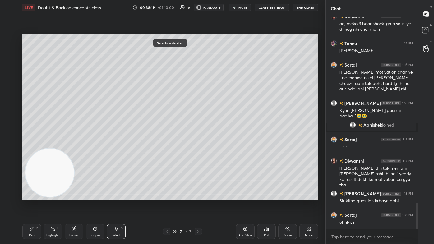
click at [34, 146] on div "Pen P" at bounding box center [31, 231] width 19 height 15
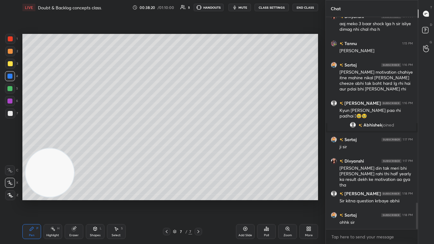
click at [8, 64] on div at bounding box center [10, 63] width 5 height 5
click at [9, 146] on icon at bounding box center [10, 183] width 6 height 4
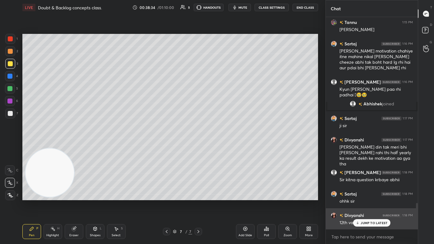
click at [223, 146] on div "JUMP TO LATEST" at bounding box center [371, 222] width 37 height 7
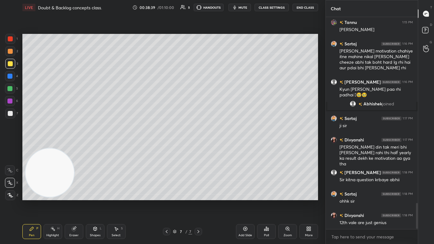
scroll to position [1526, 0]
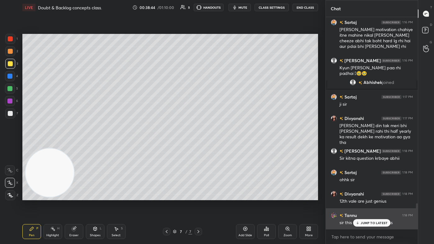
click at [223, 146] on p "JUMP TO LATEST" at bounding box center [374, 223] width 27 height 4
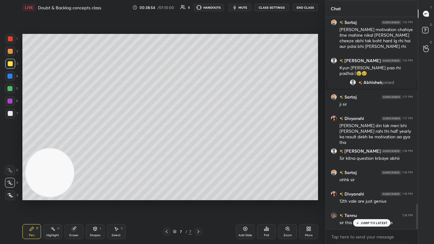
scroll to position [1547, 0]
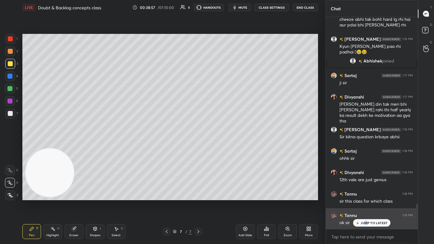
click at [223, 146] on div "JUMP TO LATEST" at bounding box center [371, 222] width 37 height 7
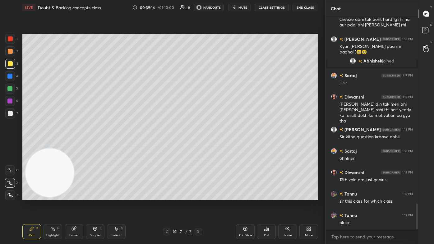
click at [223, 9] on span "mute" at bounding box center [242, 7] width 9 height 4
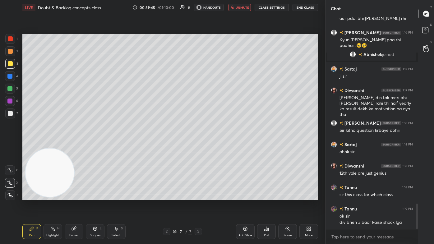
scroll to position [1580, 0]
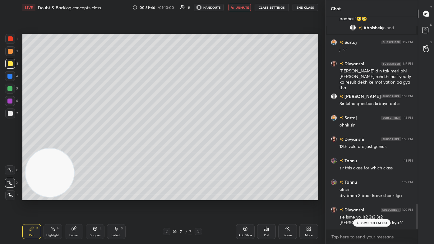
click at [223, 7] on span "unmute" at bounding box center [242, 7] width 13 height 4
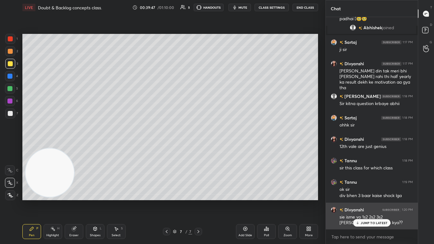
click at [223, 146] on div "JUMP TO LATEST" at bounding box center [371, 222] width 37 height 7
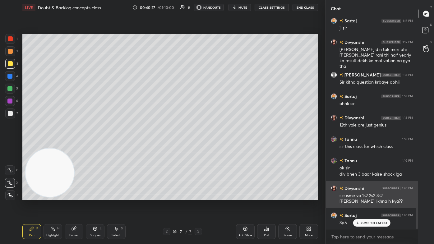
scroll to position [1608, 0]
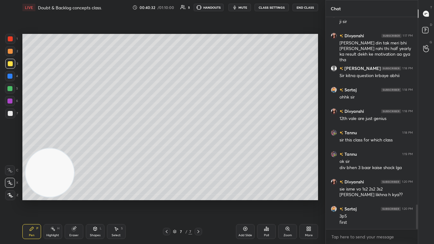
click at [8, 62] on div at bounding box center [10, 63] width 5 height 5
drag, startPoint x: 11, startPoint y: 116, endPoint x: 22, endPoint y: 99, distance: 20.5
click at [11, 116] on div at bounding box center [10, 113] width 10 height 10
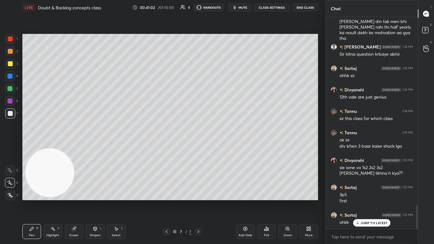
scroll to position [1651, 0]
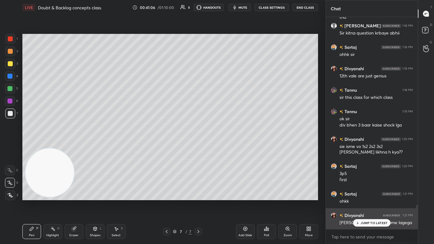
click at [223, 146] on div "JUMP TO LATEST" at bounding box center [371, 222] width 37 height 7
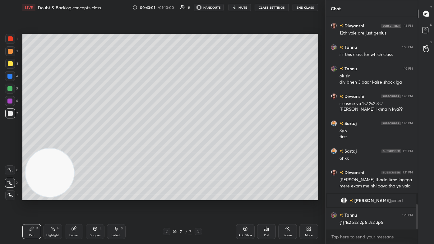
scroll to position [1601, 0]
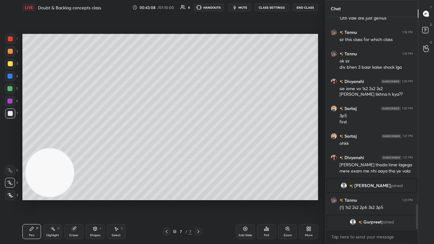
click at [78, 146] on div "Eraser" at bounding box center [74, 231] width 19 height 15
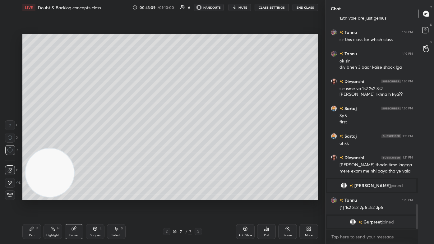
drag, startPoint x: 30, startPoint y: 237, endPoint x: 42, endPoint y: 226, distance: 16.6
click at [29, 146] on div "Pen" at bounding box center [32, 235] width 6 height 3
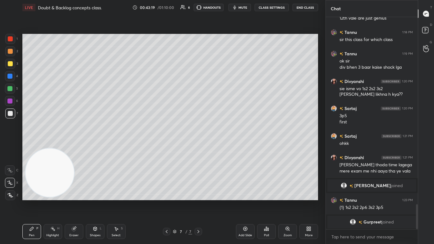
click at [75, 146] on icon at bounding box center [73, 228] width 5 height 5
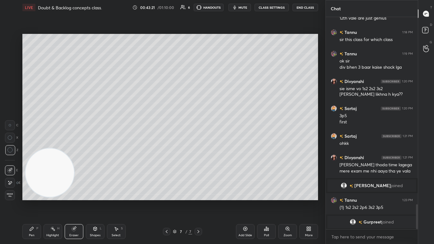
click at [36, 146] on div "Pen P" at bounding box center [31, 231] width 19 height 15
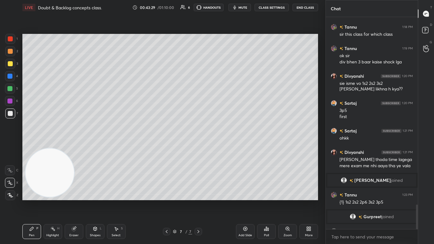
scroll to position [1617, 0]
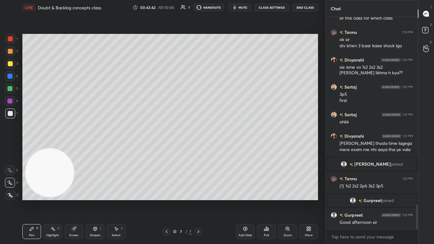
click at [10, 40] on div at bounding box center [10, 38] width 5 height 5
click at [72, 146] on div "Eraser" at bounding box center [73, 235] width 9 height 3
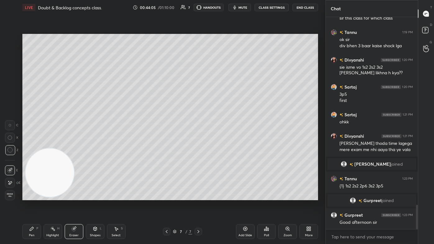
scroll to position [1638, 0]
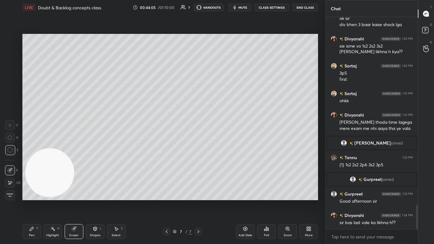
click at [30, 146] on div "Pen P" at bounding box center [31, 231] width 19 height 15
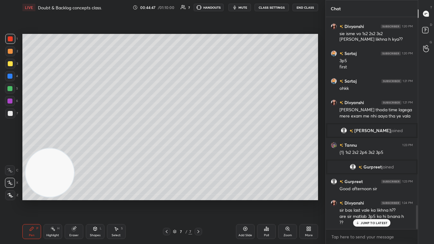
scroll to position [1672, 0]
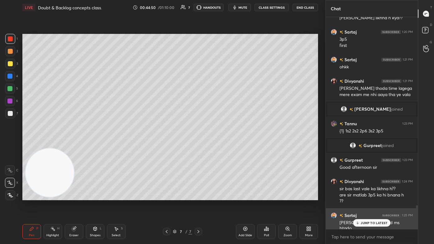
click at [223, 146] on div "JUMP TO LATEST" at bounding box center [371, 222] width 37 height 7
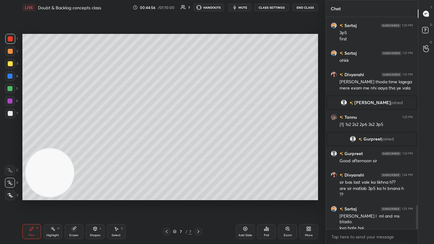
click at [114, 146] on icon at bounding box center [116, 228] width 5 height 5
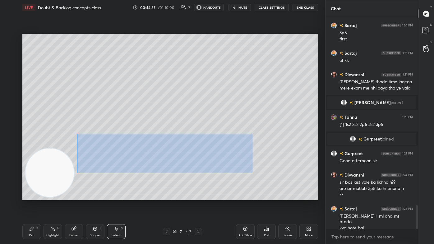
drag, startPoint x: 78, startPoint y: 144, endPoint x: 215, endPoint y: 163, distance: 138.7
click at [223, 146] on div "0 ° Undo Copy Duplicate Duplicate to new slide Delete" at bounding box center [170, 117] width 296 height 166
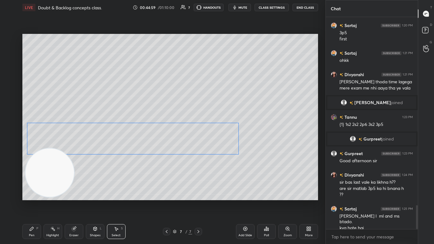
drag, startPoint x: 163, startPoint y: 144, endPoint x: 128, endPoint y: 136, distance: 36.0
click at [128, 136] on div "0 ° Undo Copy Duplicate Duplicate to new slide Delete" at bounding box center [170, 117] width 296 height 166
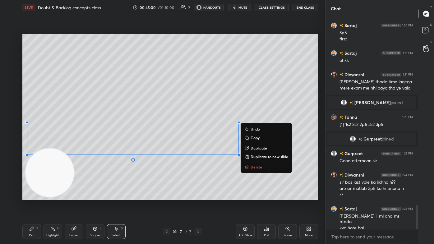
click at [135, 146] on div "0 ° Undo Copy Duplicate Duplicate to new slide Delete" at bounding box center [170, 117] width 296 height 166
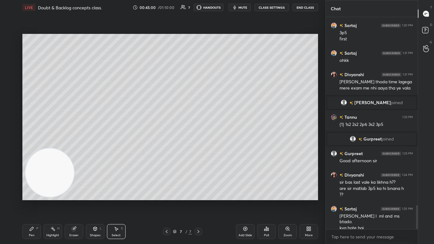
click at [31, 146] on div "Pen P" at bounding box center [31, 231] width 19 height 15
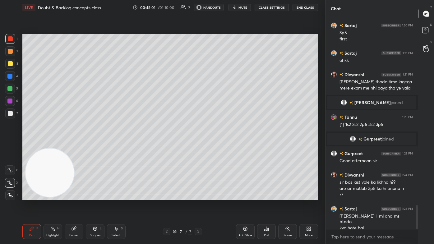
click at [11, 68] on div at bounding box center [10, 64] width 10 height 10
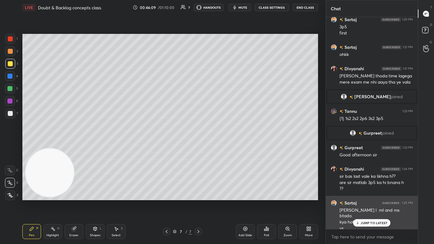
click at [223, 146] on p "JUMP TO LATEST" at bounding box center [374, 223] width 27 height 4
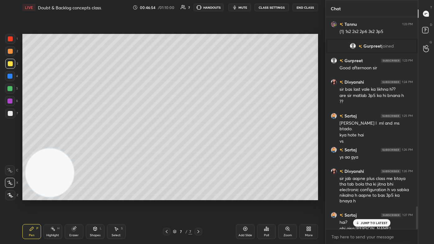
scroll to position [1778, 0]
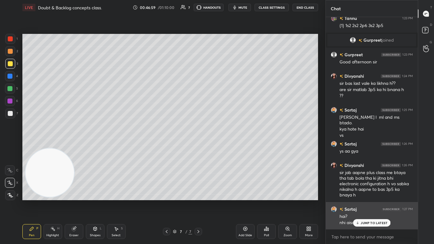
click at [223, 146] on div "JUMP TO LATEST" at bounding box center [371, 222] width 37 height 7
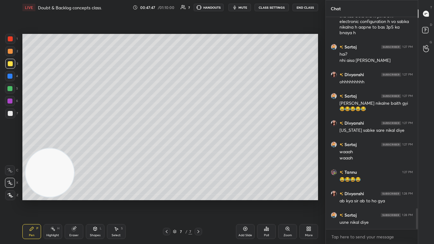
scroll to position [1946, 0]
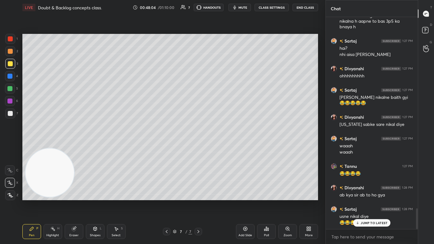
click at [223, 146] on p "JUMP TO LATEST" at bounding box center [374, 223] width 27 height 4
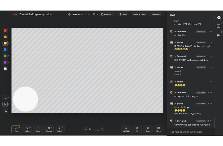
scroll to position [1995, 0]
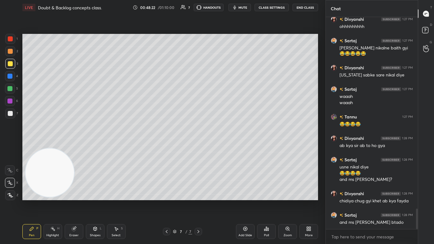
click at [77, 146] on div "Eraser" at bounding box center [74, 231] width 19 height 15
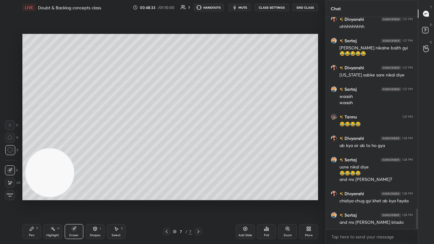
click at [34, 146] on div "Pen P" at bounding box center [31, 231] width 19 height 15
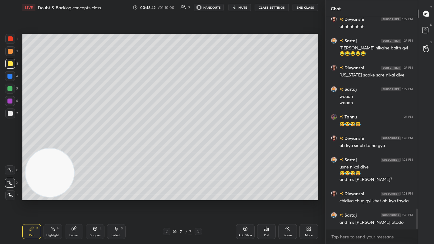
click at [78, 146] on div "Eraser" at bounding box center [73, 235] width 9 height 3
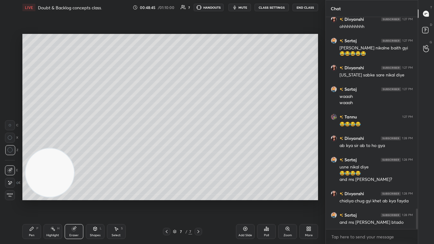
click at [30, 146] on div "Pen" at bounding box center [32, 235] width 6 height 3
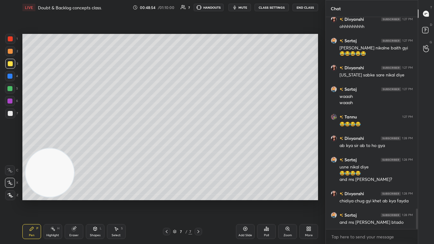
click at [11, 117] on div at bounding box center [10, 113] width 10 height 10
click at [223, 146] on div "More" at bounding box center [308, 231] width 19 height 15
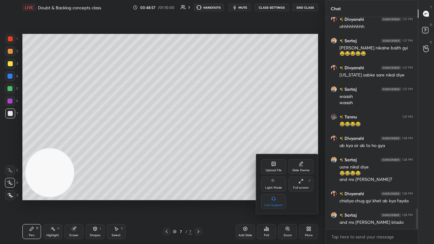
click at [223, 146] on div "Upload File" at bounding box center [273, 166] width 25 height 15
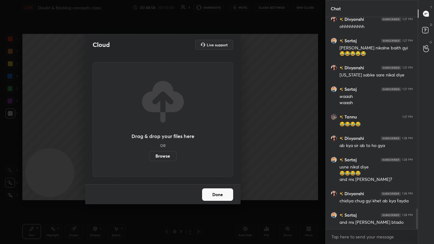
click at [161, 146] on label "Browse" at bounding box center [163, 156] width 28 height 10
click at [149, 146] on input "Browse" at bounding box center [149, 156] width 0 height 10
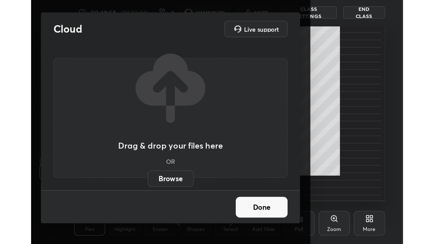
scroll to position [107, 198]
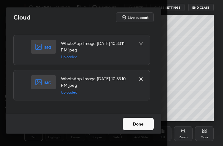
click at [142, 126] on button "Done" at bounding box center [138, 124] width 31 height 12
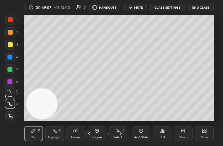
click at [206, 133] on div "More" at bounding box center [204, 133] width 19 height 15
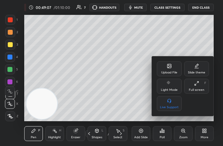
click at [196, 87] on div "Full screen F" at bounding box center [196, 86] width 25 height 15
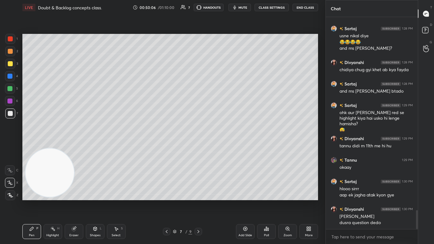
scroll to position [2148, 0]
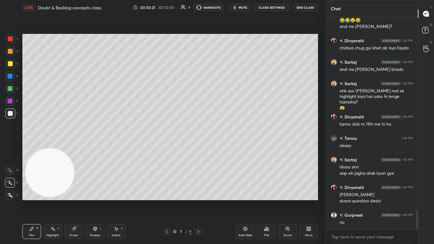
drag, startPoint x: 75, startPoint y: 233, endPoint x: 82, endPoint y: 218, distance: 17.1
click at [74, 146] on div "Eraser" at bounding box center [73, 235] width 9 height 3
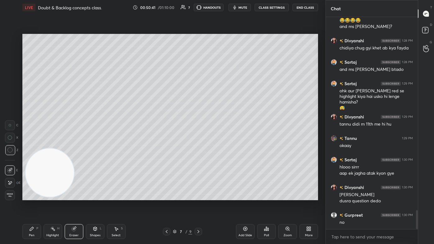
click at [25, 146] on div "Pen P" at bounding box center [31, 231] width 19 height 15
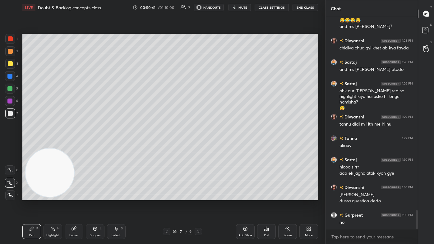
drag, startPoint x: 31, startPoint y: 235, endPoint x: 36, endPoint y: 230, distance: 7.0
click at [31, 146] on div "Pen" at bounding box center [32, 235] width 6 height 3
click at [10, 109] on div at bounding box center [10, 113] width 10 height 10
click at [7, 146] on div at bounding box center [10, 183] width 10 height 10
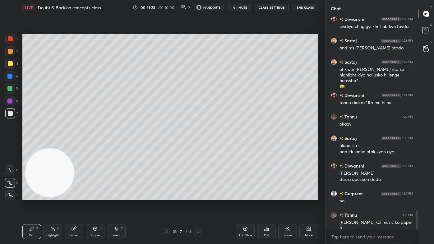
scroll to position [2197, 0]
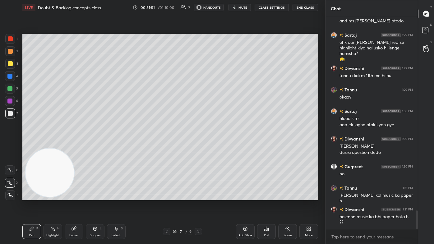
click at [8, 41] on div at bounding box center [10, 39] width 10 height 10
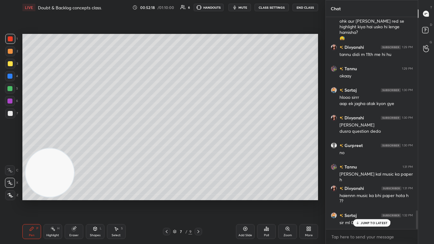
click at [74, 146] on div "Eraser" at bounding box center [73, 235] width 9 height 3
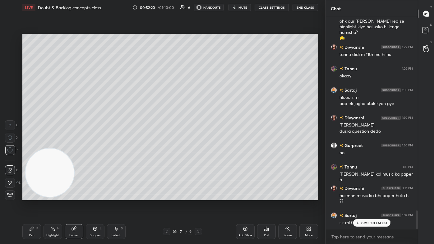
drag, startPoint x: 31, startPoint y: 233, endPoint x: 77, endPoint y: 213, distance: 50.1
click at [31, 146] on div "Pen" at bounding box center [32, 235] width 6 height 3
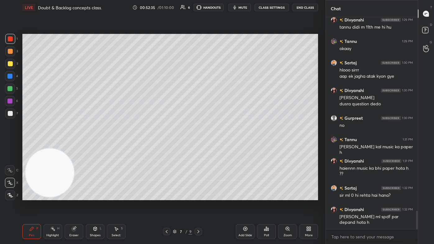
scroll to position [2267, 0]
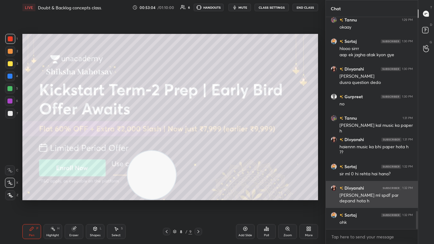
drag, startPoint x: 79, startPoint y: 178, endPoint x: 336, endPoint y: 193, distance: 258.1
click at [223, 146] on div "1 2 3 4 5 6 7 C X Z C X Z E E Erase all H H LIVE Doubt & Backlog concepts class…" at bounding box center [217, 122] width 434 height 244
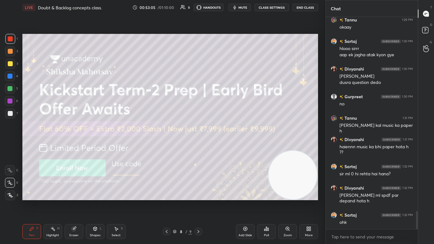
click at [11, 64] on div at bounding box center [10, 63] width 5 height 5
drag, startPoint x: 11, startPoint y: 183, endPoint x: 14, endPoint y: 188, distance: 5.6
click at [11, 146] on icon at bounding box center [10, 183] width 6 height 4
click at [11, 146] on icon at bounding box center [10, 195] width 5 height 4
click at [10, 146] on icon at bounding box center [10, 183] width 6 height 4
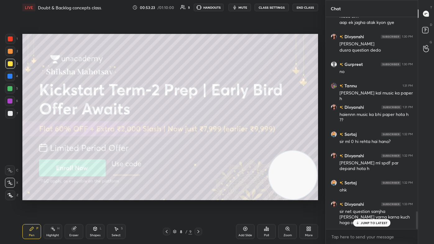
scroll to position [2320, 0]
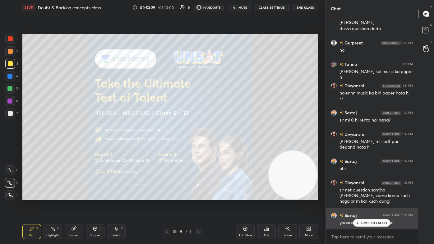
click at [223, 146] on p "JUMP TO LATEST" at bounding box center [374, 223] width 27 height 4
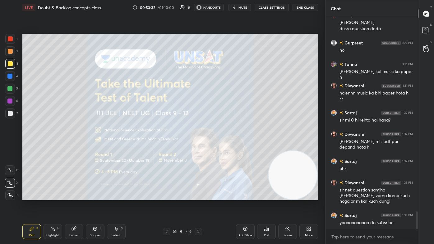
click at [11, 67] on div at bounding box center [10, 64] width 10 height 10
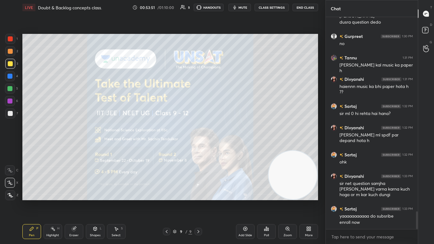
click at [223, 146] on div "Add Slide" at bounding box center [245, 231] width 19 height 15
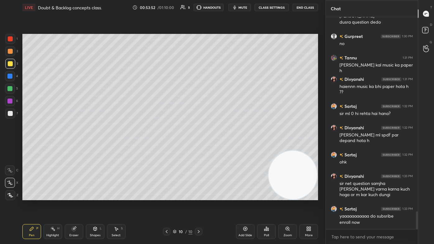
click at [8, 66] on div at bounding box center [10, 63] width 5 height 5
click at [8, 146] on icon at bounding box center [10, 183] width 6 height 4
click at [79, 146] on div "Eraser" at bounding box center [74, 231] width 19 height 15
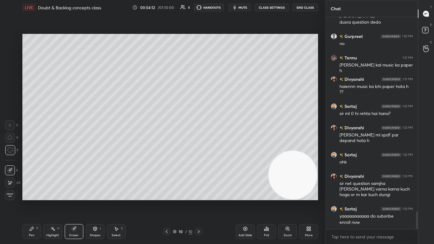
click at [33, 146] on div "Pen" at bounding box center [32, 235] width 6 height 3
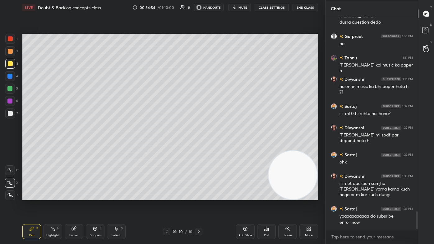
click at [223, 7] on span "mute" at bounding box center [242, 7] width 9 height 4
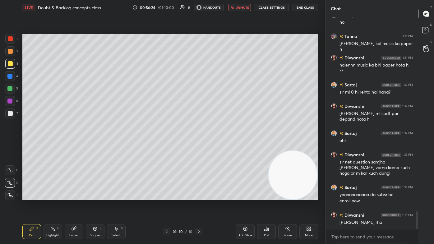
click at [223, 9] on button "unmute" at bounding box center [239, 7] width 22 height 7
click at [11, 113] on div at bounding box center [10, 113] width 5 height 5
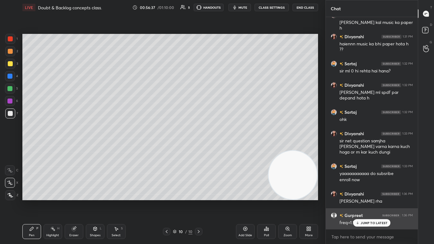
click at [223, 146] on div "JUMP TO LATEST" at bounding box center [371, 222] width 37 height 7
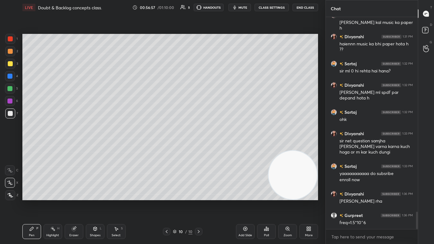
scroll to position [2391, 0]
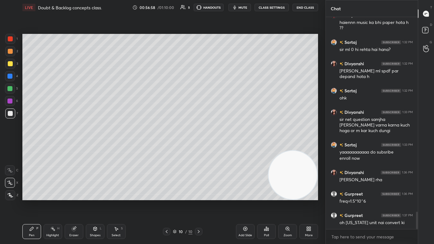
click at [76, 146] on div "Eraser" at bounding box center [73, 235] width 9 height 3
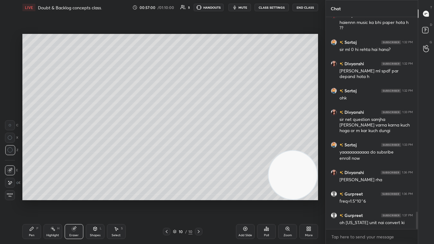
click at [31, 146] on div "Pen P" at bounding box center [31, 231] width 19 height 15
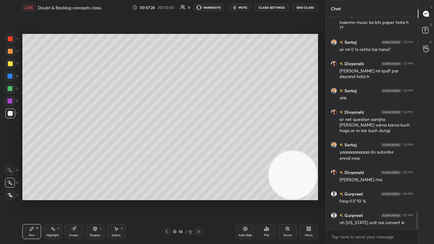
click at [11, 64] on div at bounding box center [10, 63] width 5 height 5
click at [74, 146] on div "Eraser" at bounding box center [74, 231] width 19 height 15
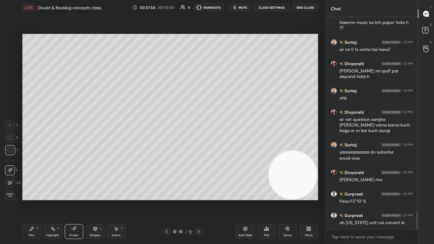
click at [34, 146] on div "Pen" at bounding box center [32, 235] width 6 height 3
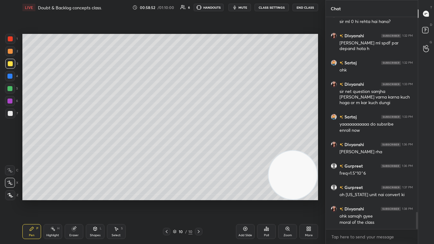
scroll to position [2440, 0]
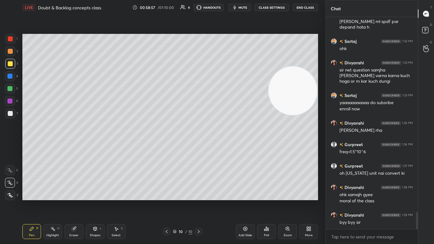
drag, startPoint x: 279, startPoint y: 168, endPoint x: 278, endPoint y: 57, distance: 110.6
click at [223, 67] on video at bounding box center [293, 91] width 49 height 49
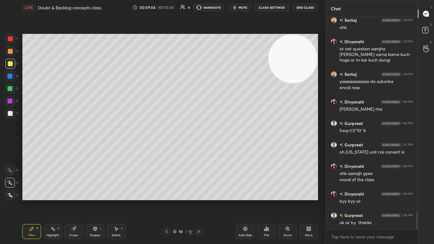
scroll to position [2483, 0]
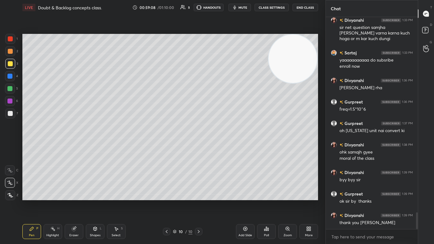
click at [223, 7] on button "End Class" at bounding box center [304, 7] width 25 height 7
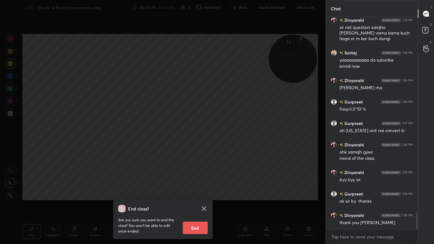
click at [195, 146] on button "End" at bounding box center [195, 228] width 25 height 12
type textarea "x"
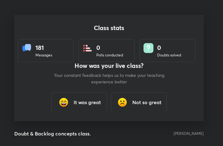
scroll to position [30972, 30861]
